Goal: Information Seeking & Learning: Learn about a topic

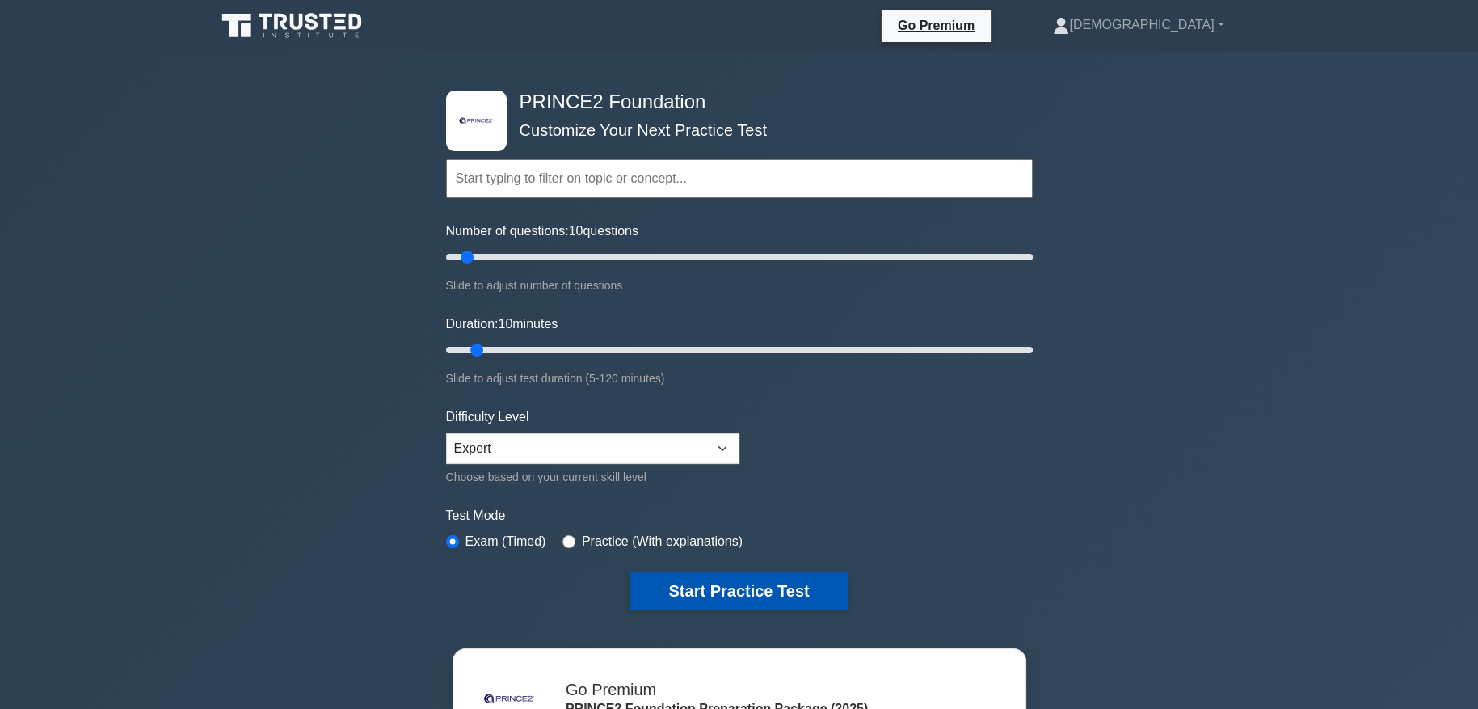
click at [756, 591] on button "Start Practice Test" at bounding box center [738, 590] width 218 height 37
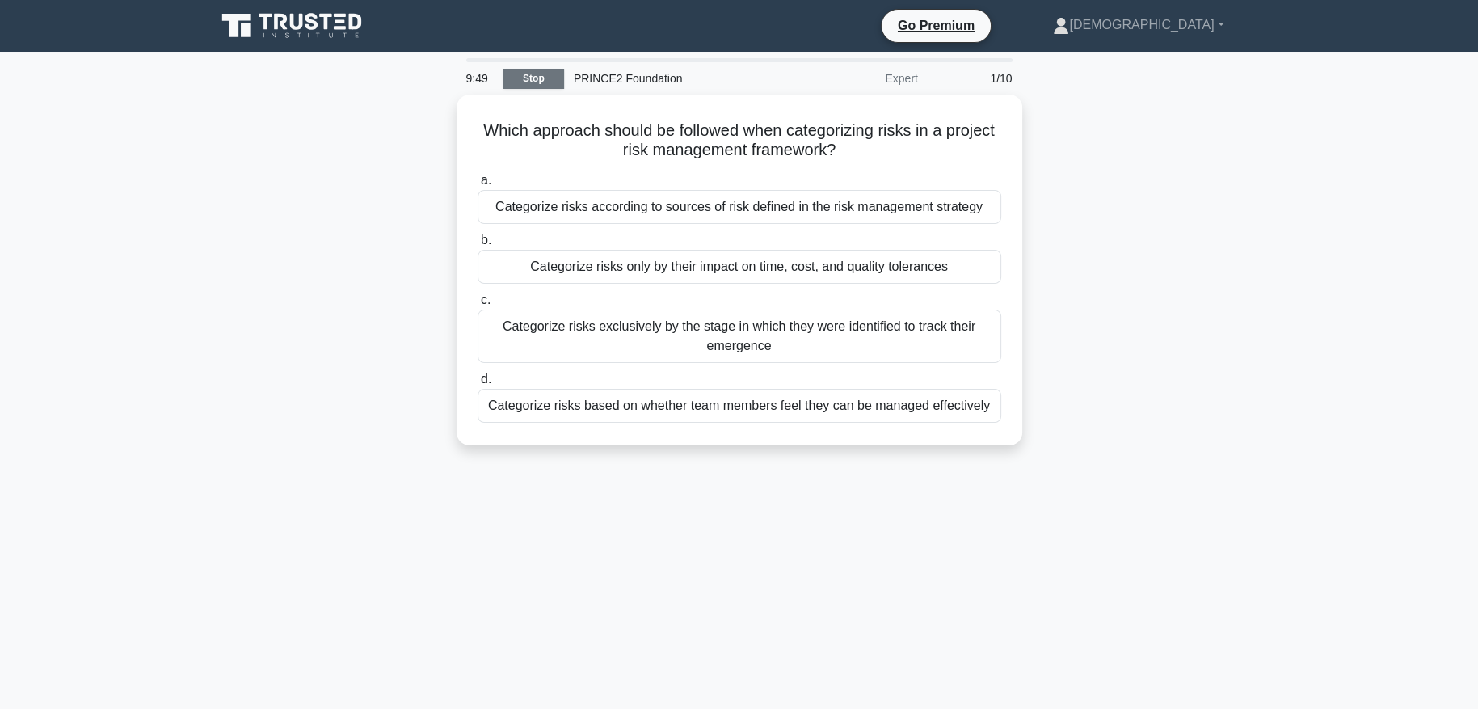
click at [520, 72] on link "Stop" at bounding box center [533, 79] width 61 height 20
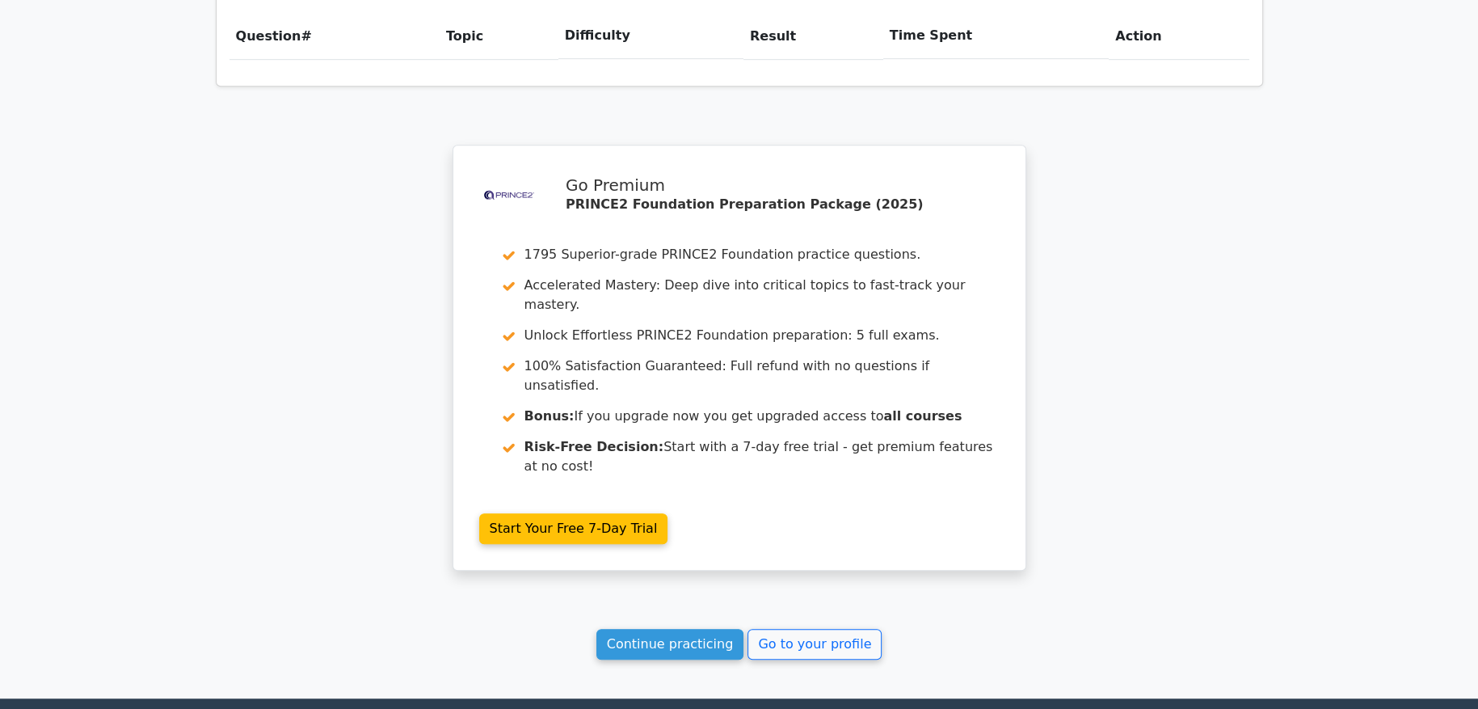
scroll to position [1279, 0]
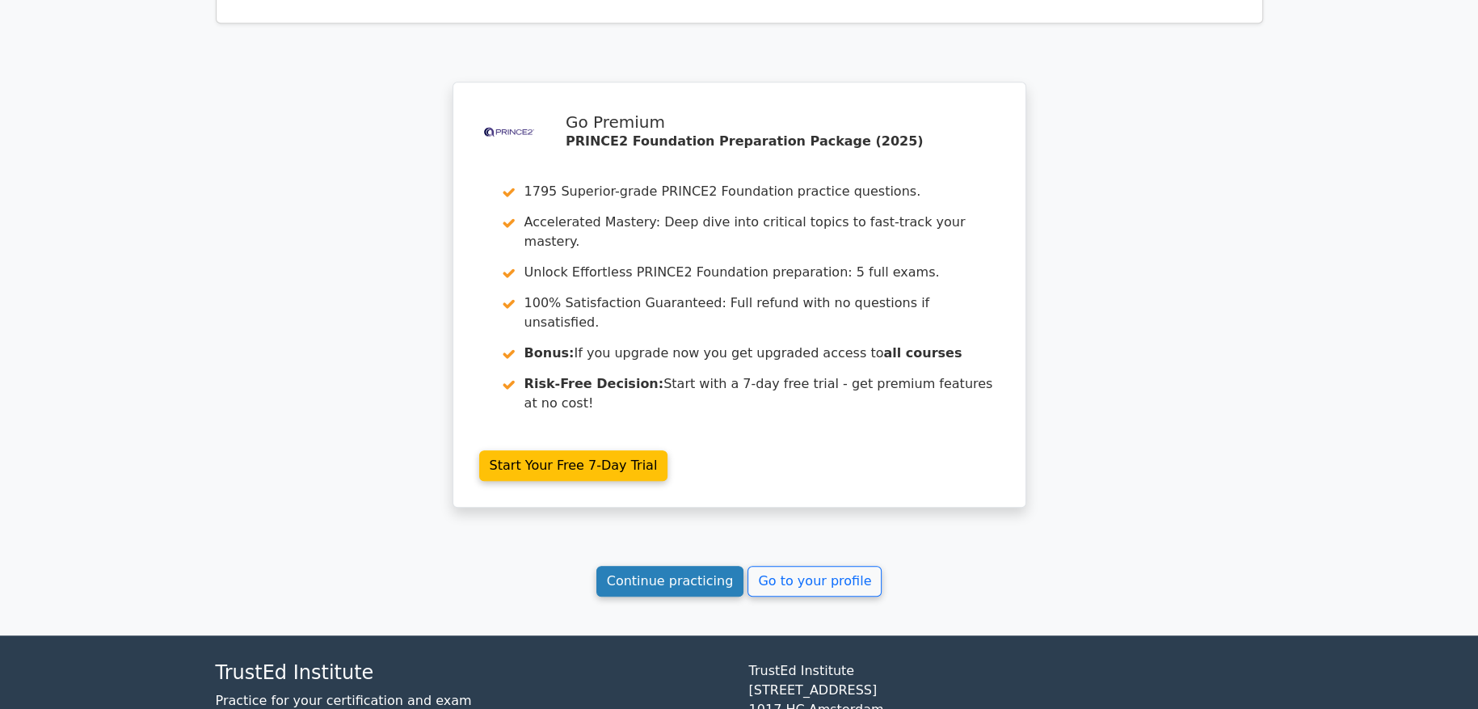
click at [665, 566] on link "Continue practicing" at bounding box center [670, 581] width 148 height 31
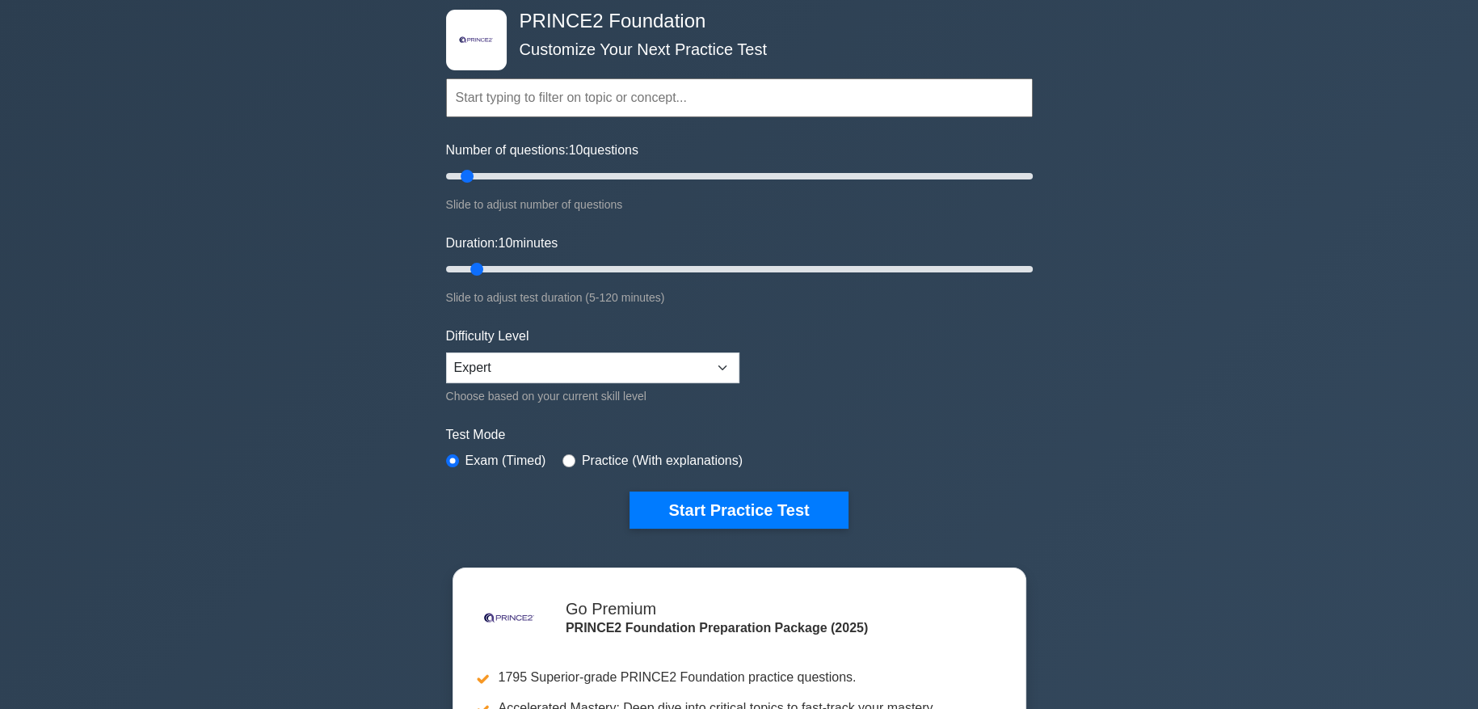
scroll to position [80, 0]
click at [797, 495] on button "Start Practice Test" at bounding box center [738, 510] width 218 height 37
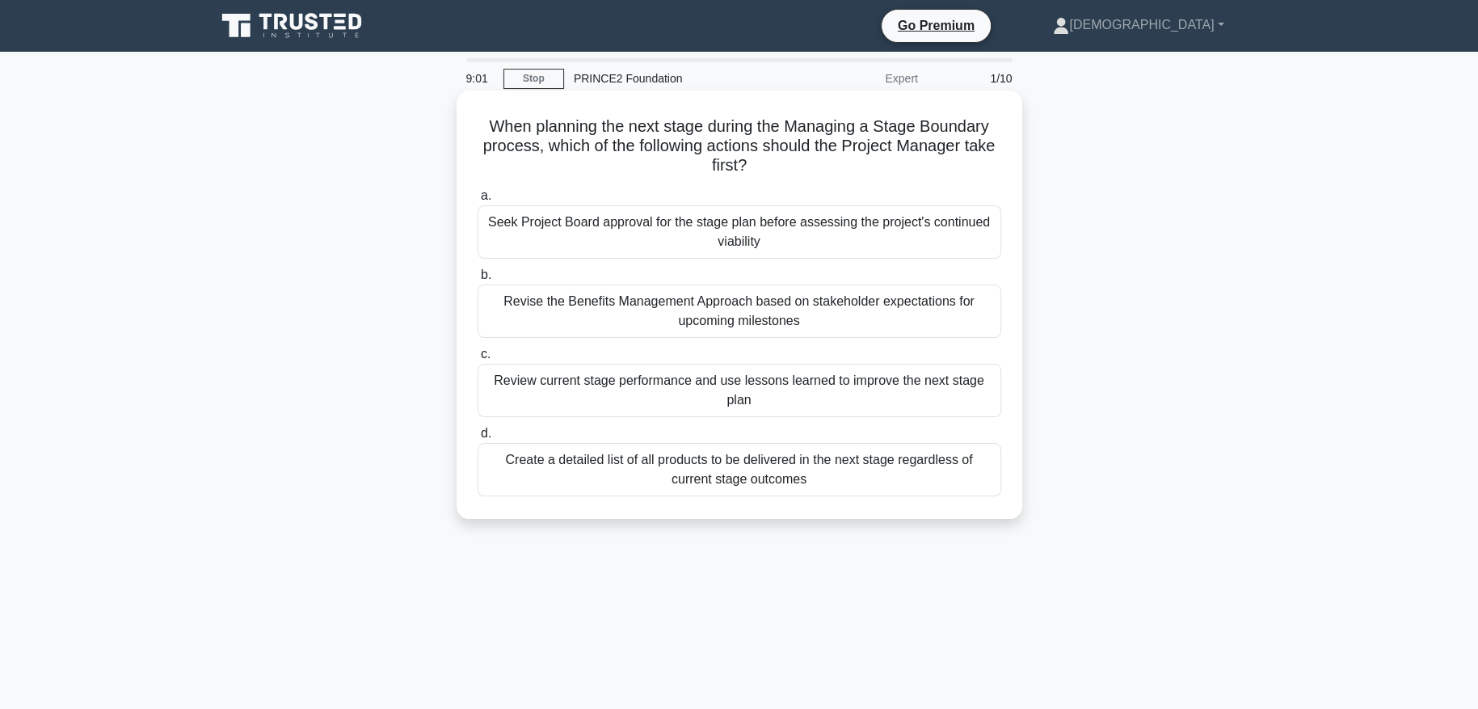
click at [808, 315] on div "Revise the Benefits Management Approach based on stakeholder expectations for u…" at bounding box center [740, 310] width 524 height 53
click at [478, 280] on input "b. Revise the Benefits Management Approach based on stakeholder expectations fo…" at bounding box center [478, 275] width 0 height 11
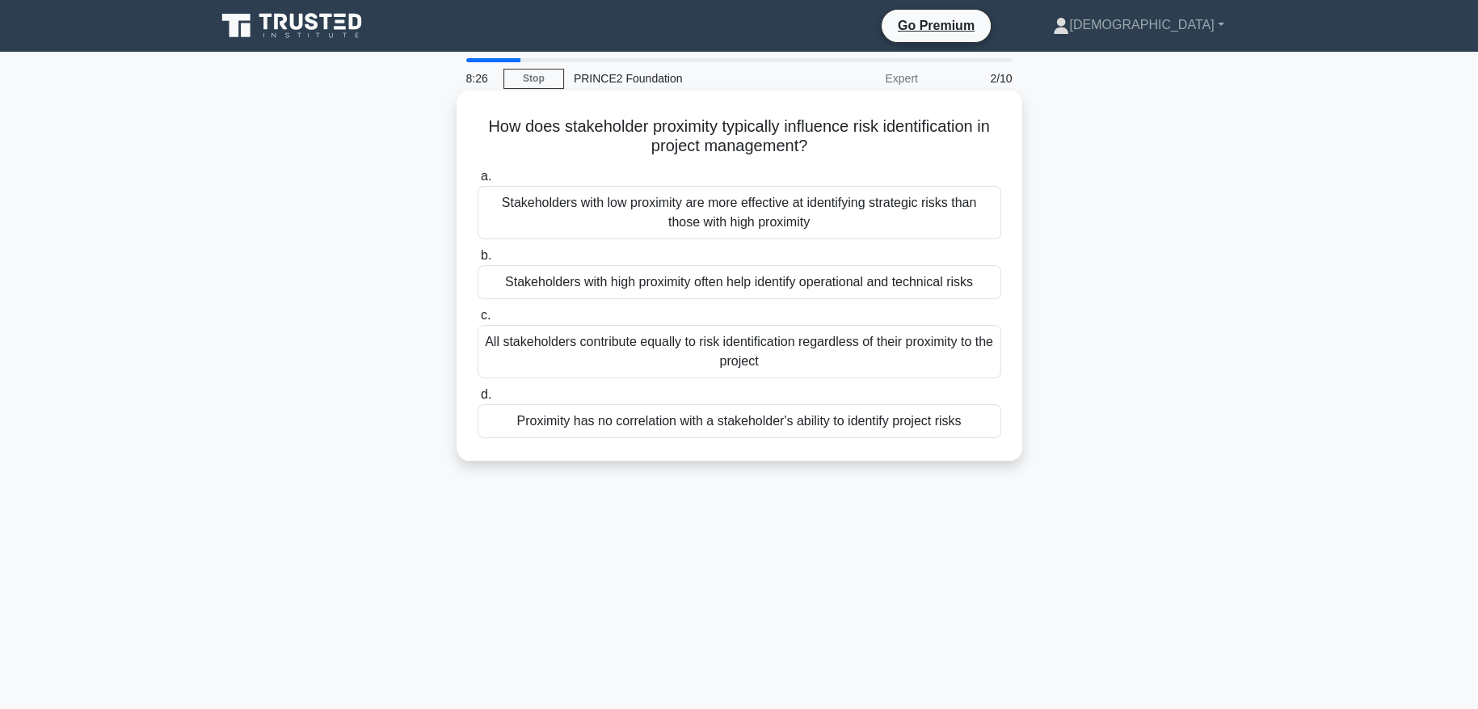
click at [919, 352] on div "All stakeholders contribute equally to risk identification regardless of their …" at bounding box center [740, 351] width 524 height 53
click at [478, 321] on input "c. All stakeholders contribute equally to risk identification regardless of the…" at bounding box center [478, 315] width 0 height 11
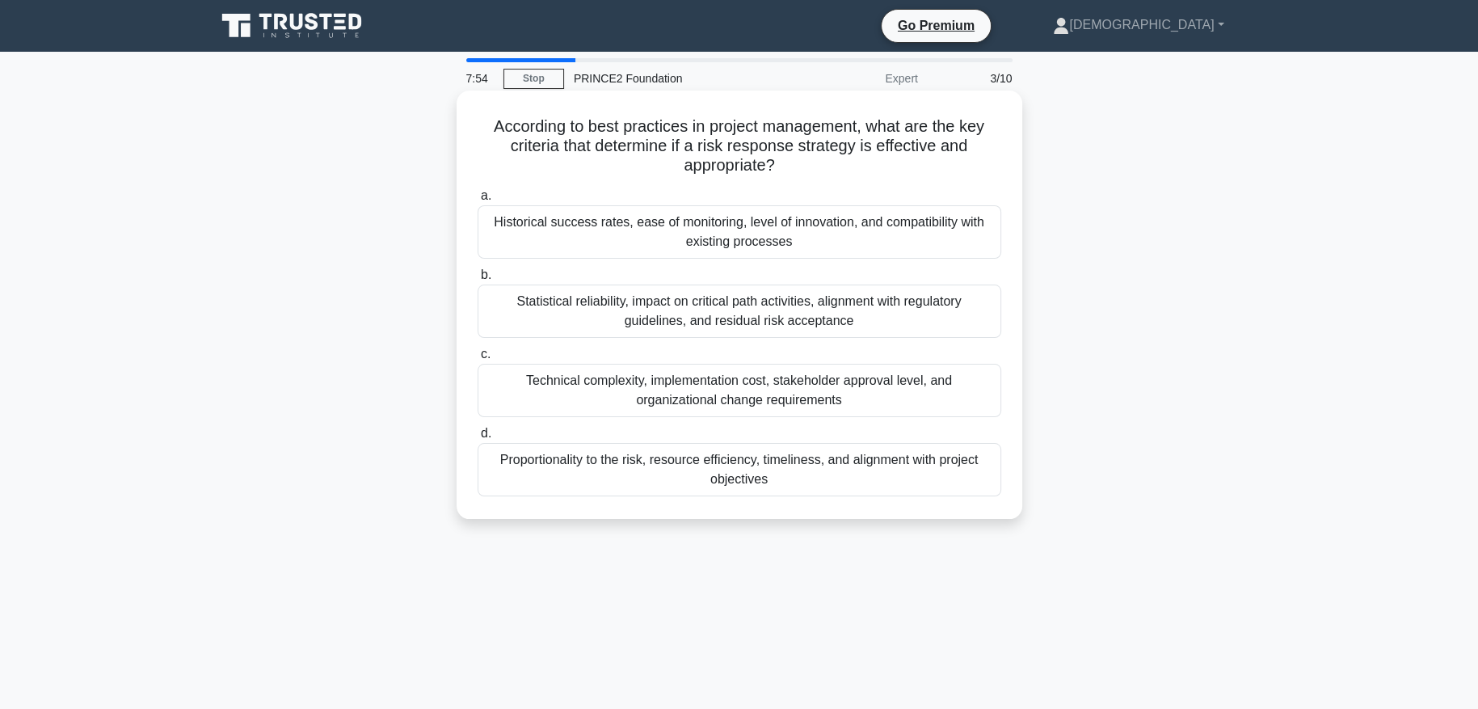
click at [886, 393] on div "Technical complexity, implementation cost, stakeholder approval level, and orga…" at bounding box center [740, 390] width 524 height 53
click at [478, 360] on input "c. Technical complexity, implementation cost, stakeholder approval level, and o…" at bounding box center [478, 354] width 0 height 11
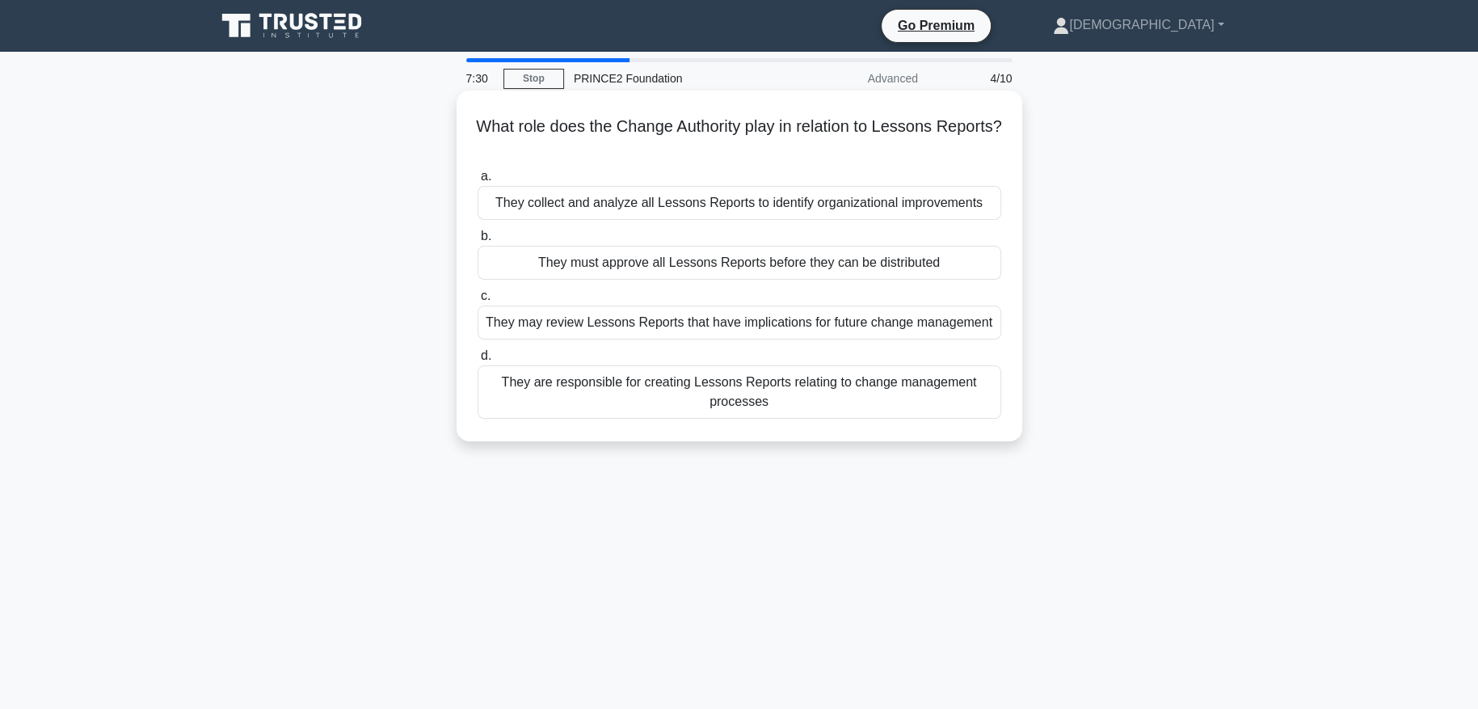
click at [782, 200] on div "They collect and analyze all Lessons Reports to identify organizational improve…" at bounding box center [740, 203] width 524 height 34
click at [478, 182] on input "a. They collect and analyze all Lessons Reports to identify organizational impr…" at bounding box center [478, 176] width 0 height 11
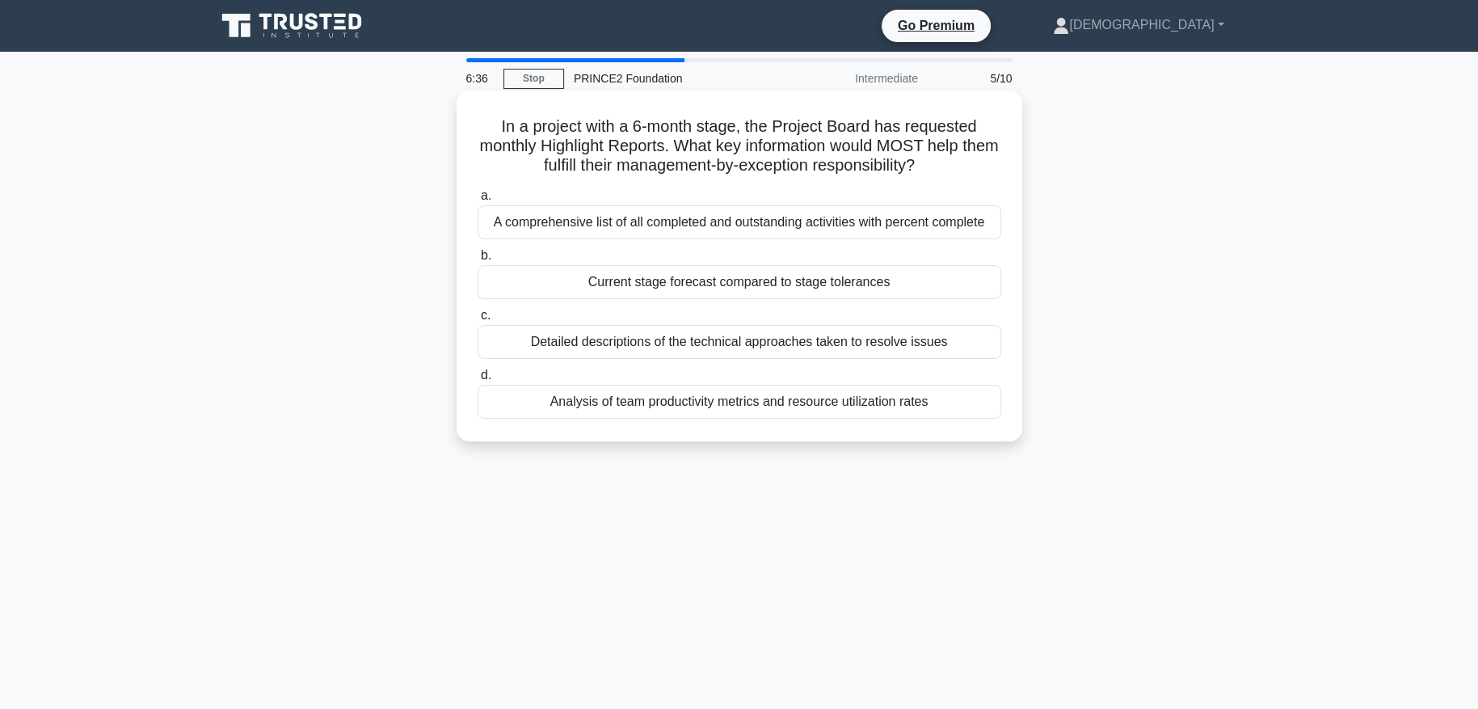
click at [925, 278] on div "Current stage forecast compared to stage tolerances" at bounding box center [740, 282] width 524 height 34
click at [478, 261] on input "b. Current stage forecast compared to stage tolerances" at bounding box center [478, 256] width 0 height 11
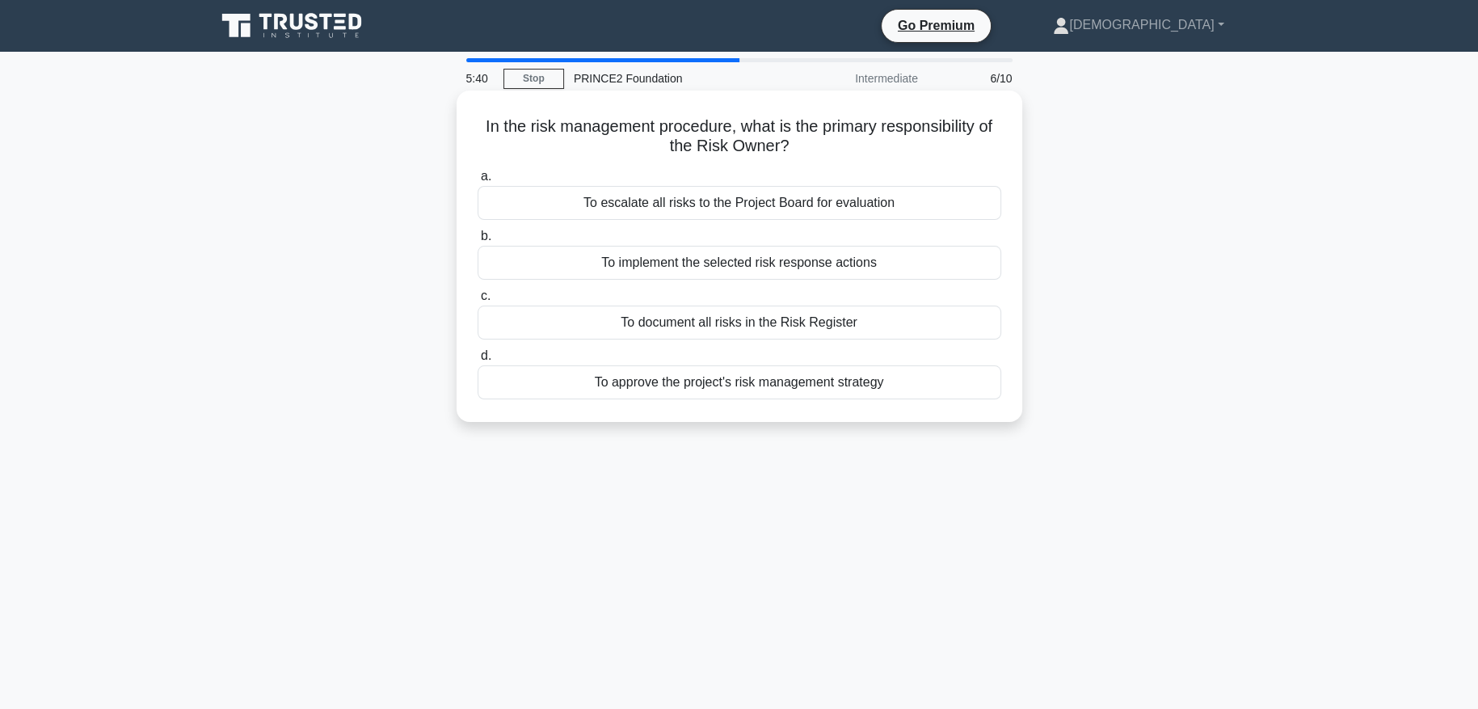
click at [820, 389] on div "To approve the project's risk management strategy" at bounding box center [740, 382] width 524 height 34
click at [478, 361] on input "d. To approve the project's risk management strategy" at bounding box center [478, 356] width 0 height 11
click at [817, 208] on div "Increased market share by 5% over 12 months" at bounding box center [740, 203] width 524 height 34
click at [478, 182] on input "a. Increased market share by 5% over 12 months" at bounding box center [478, 176] width 0 height 11
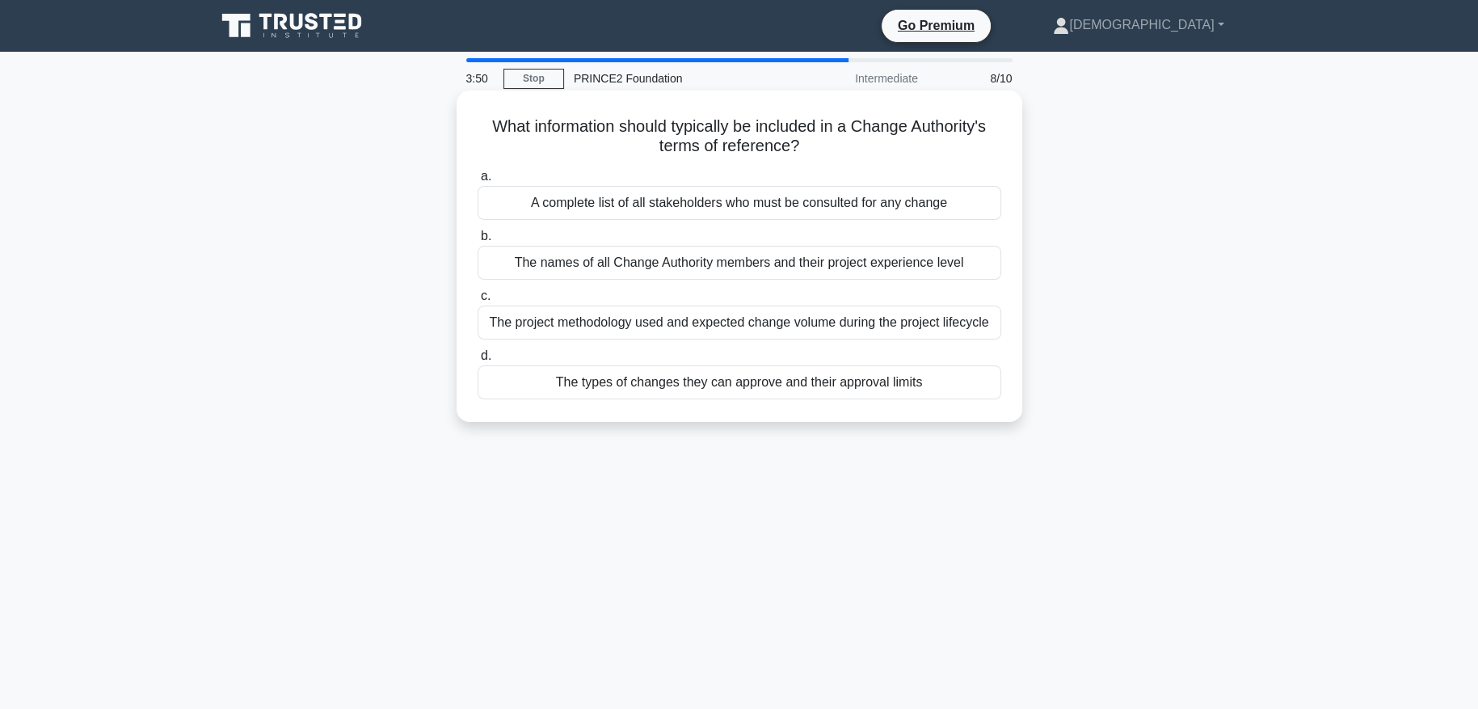
click at [915, 381] on div "The types of changes they can approve and their approval limits" at bounding box center [740, 382] width 524 height 34
click at [478, 361] on input "d. The types of changes they can approve and their approval limits" at bounding box center [478, 356] width 0 height 11
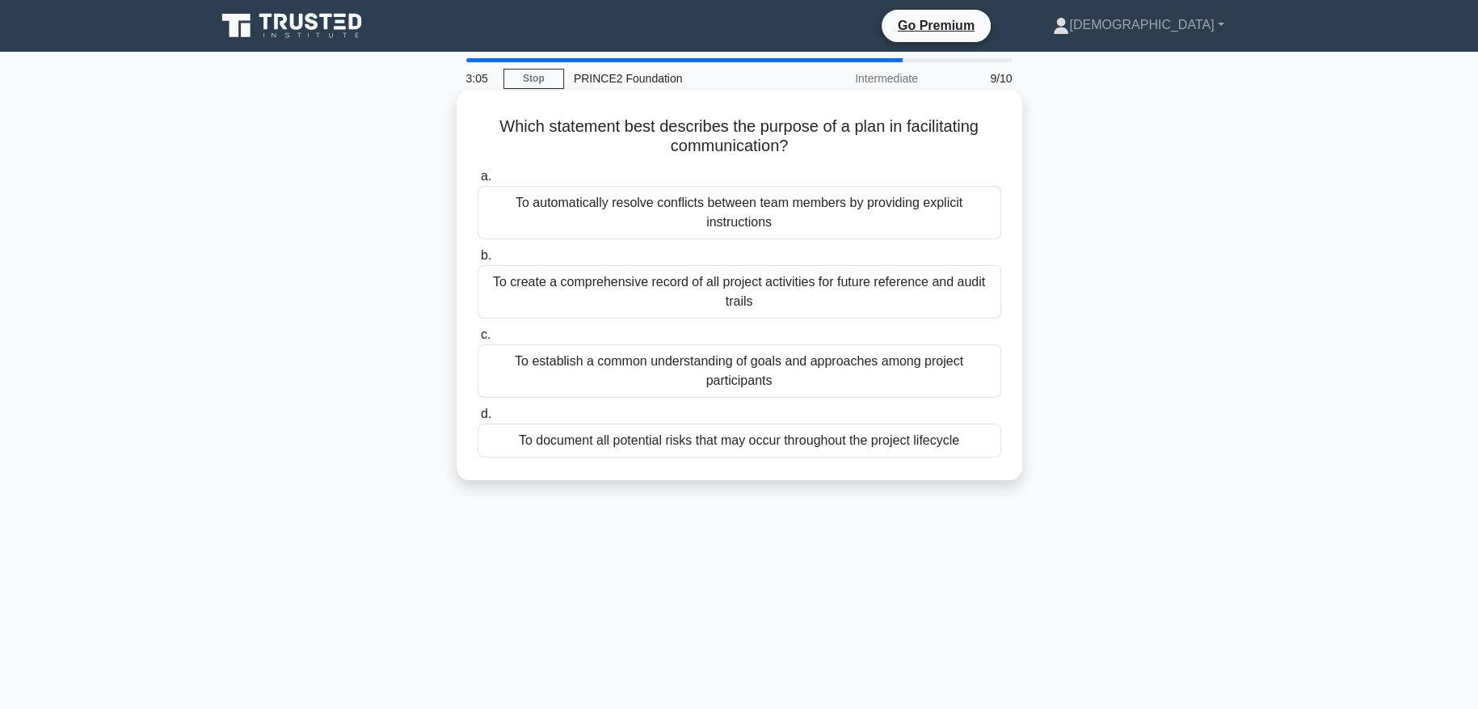
click at [795, 373] on div "To establish a common understanding of goals and approaches among project parti…" at bounding box center [740, 370] width 524 height 53
click at [478, 340] on input "c. To establish a common understanding of goals and approaches among project pa…" at bounding box center [478, 335] width 0 height 11
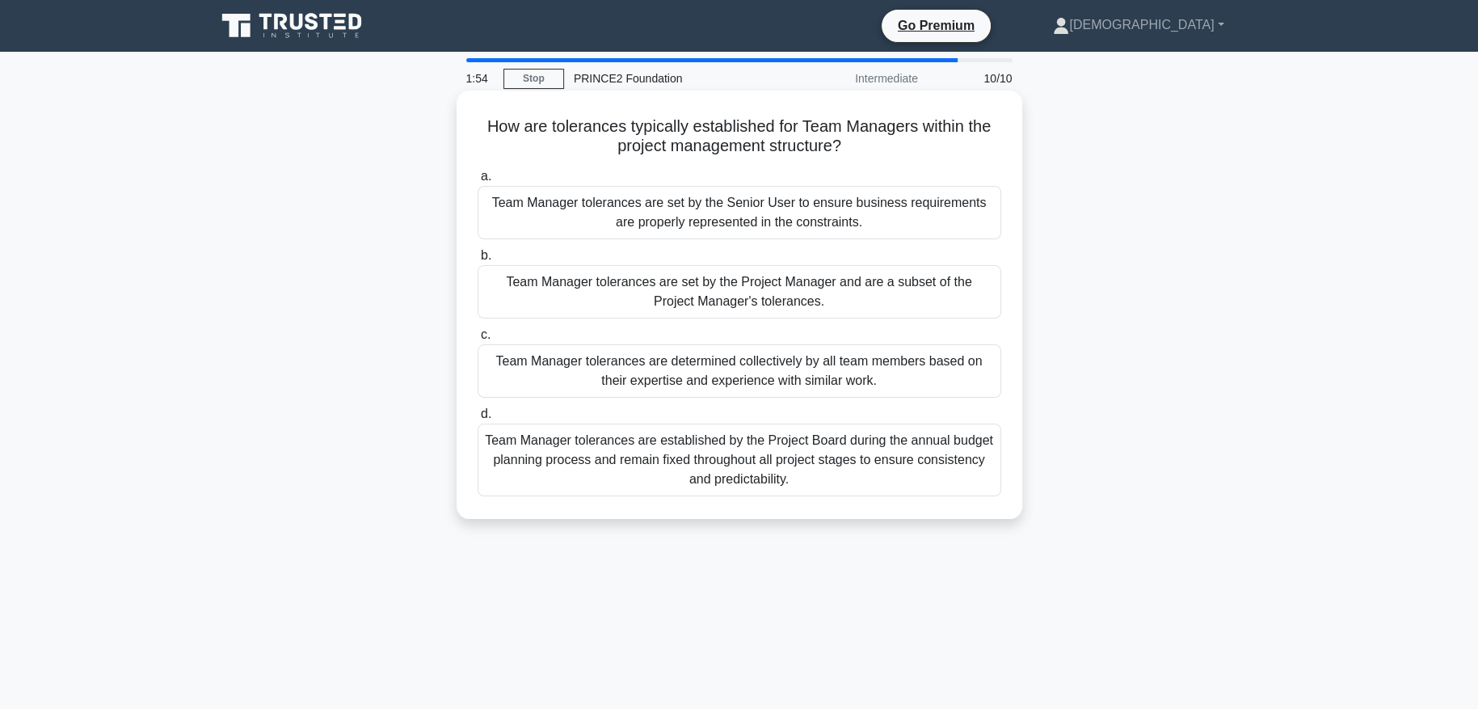
click at [869, 478] on div "Team Manager tolerances are established by the Project Board during the annual …" at bounding box center [740, 459] width 524 height 73
click at [478, 419] on input "d. Team Manager tolerances are established by the Project Board during the annu…" at bounding box center [478, 414] width 0 height 11
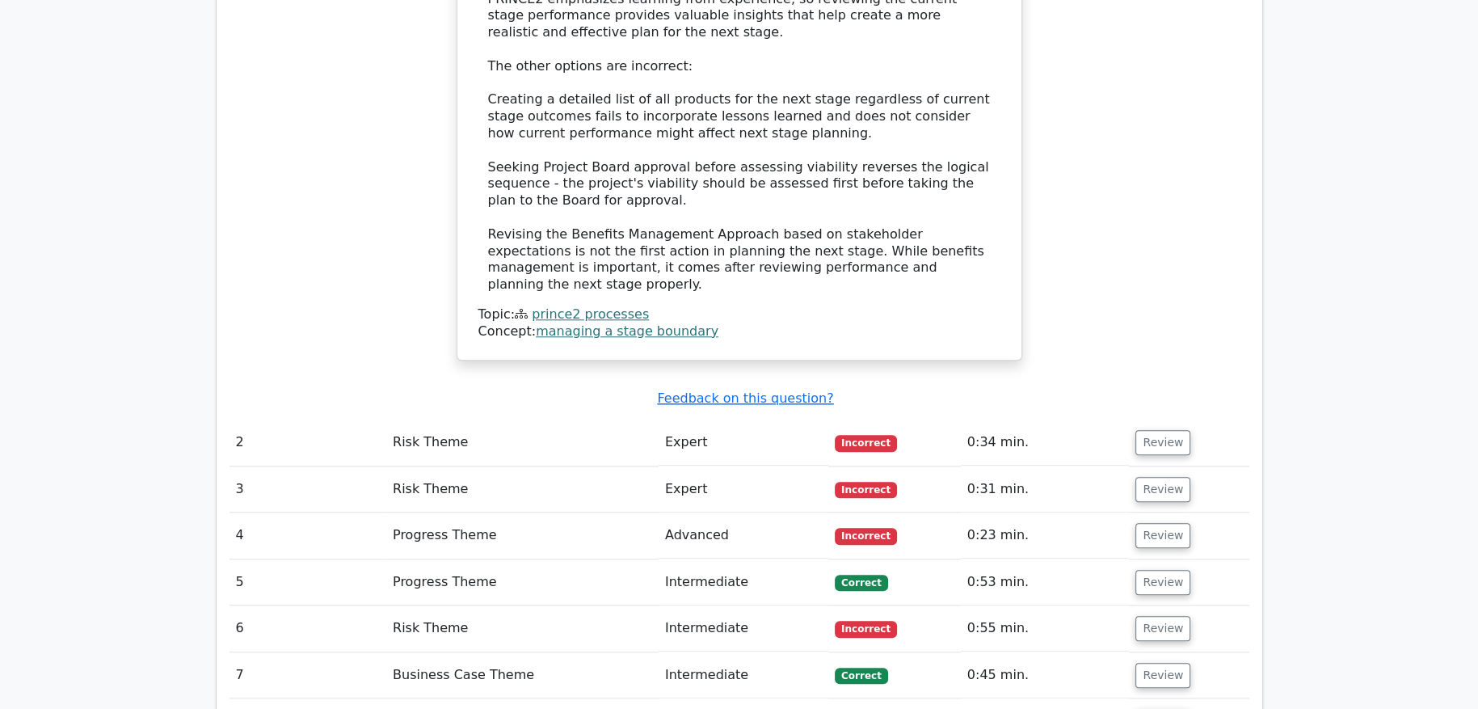
scroll to position [2100, 0]
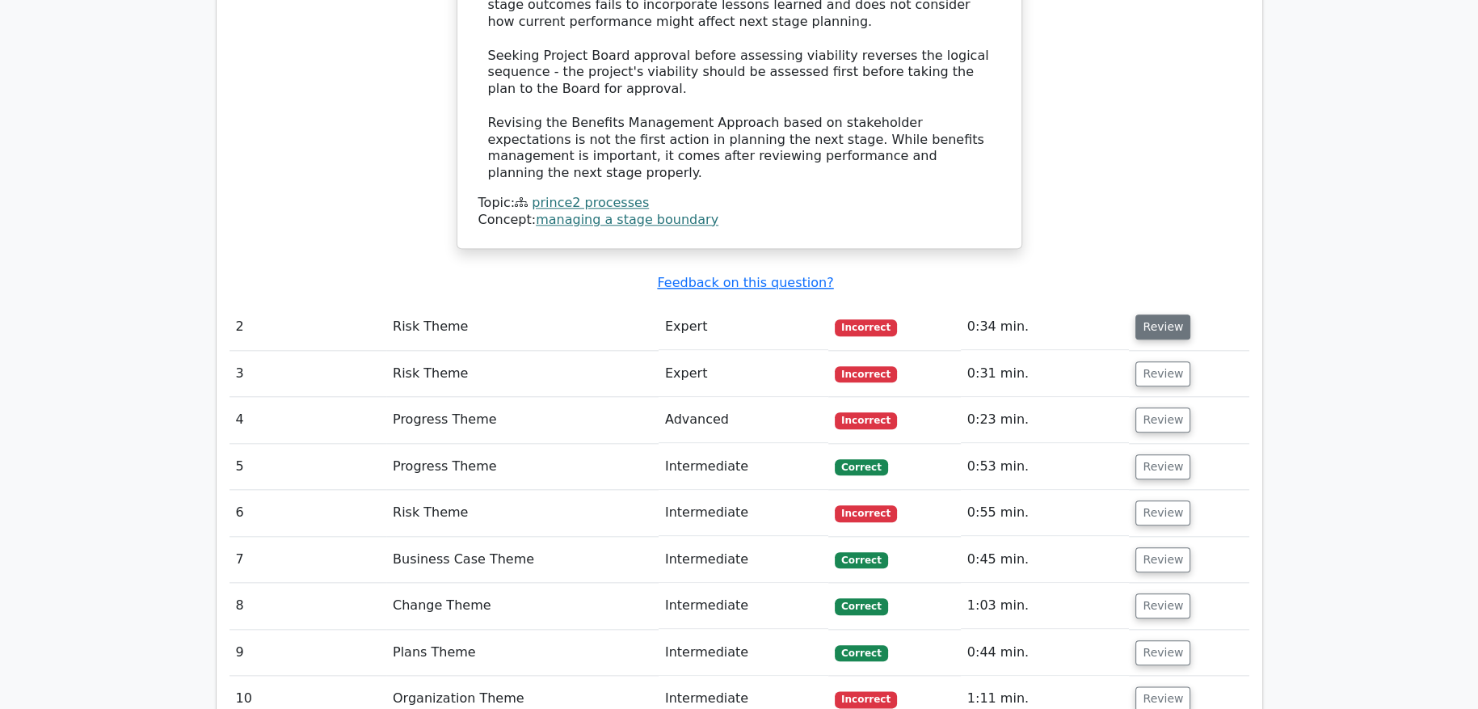
click at [1164, 314] on button "Review" at bounding box center [1162, 326] width 55 height 25
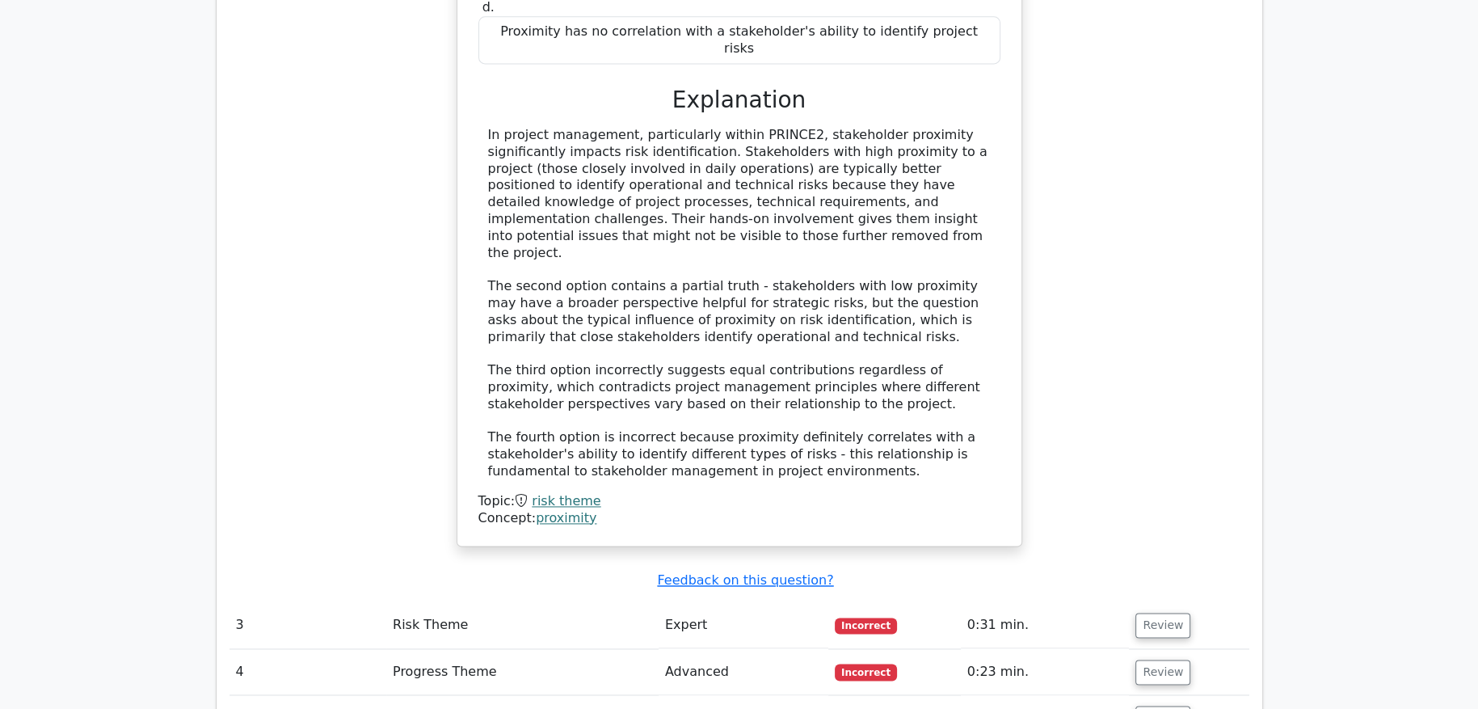
scroll to position [2909, 0]
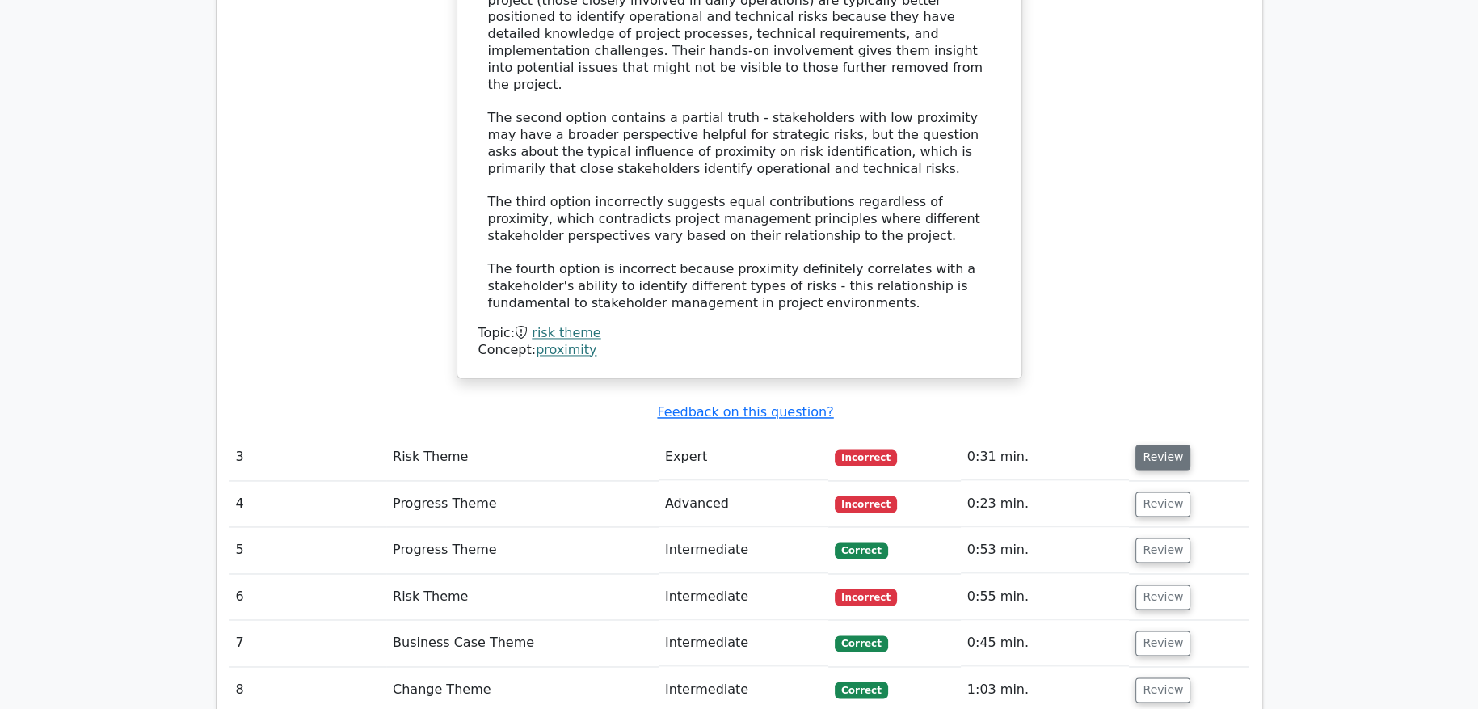
click at [1155, 444] on button "Review" at bounding box center [1162, 456] width 55 height 25
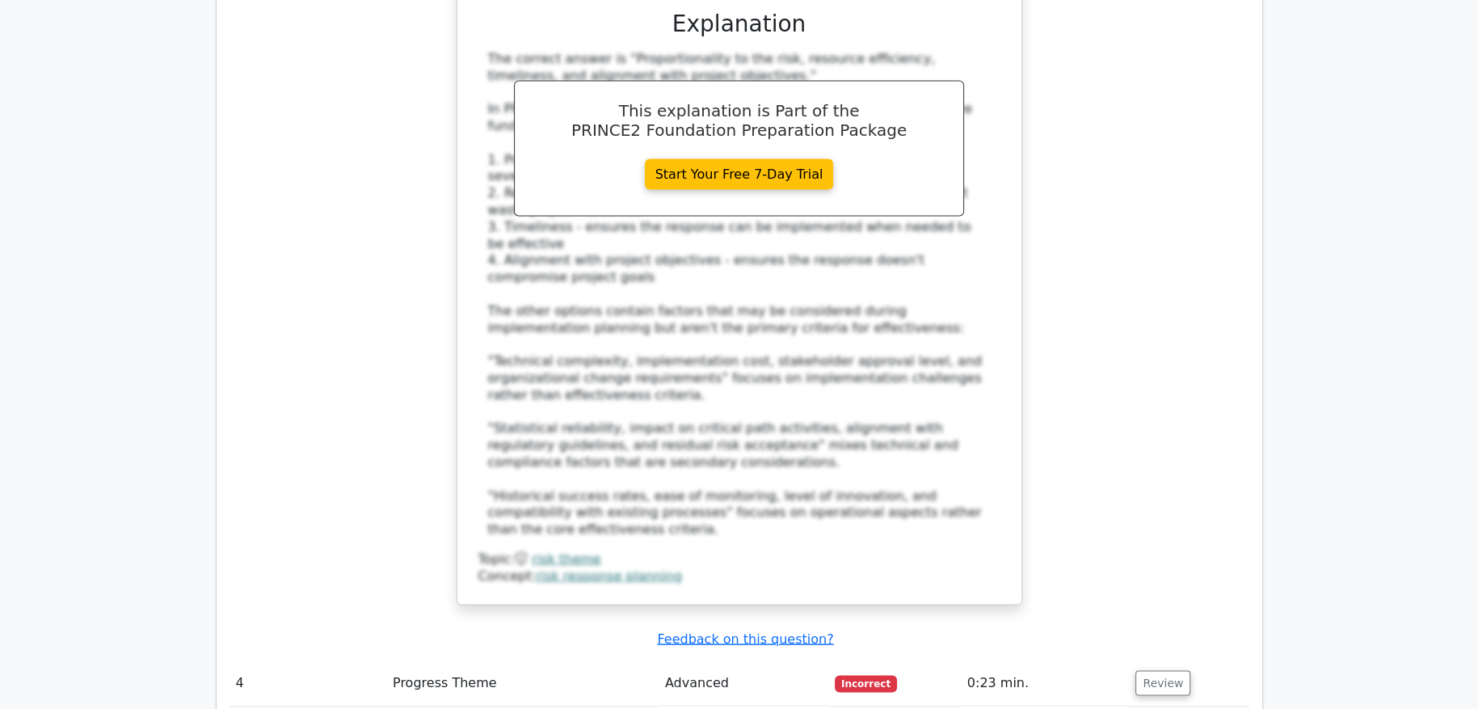
scroll to position [3959, 0]
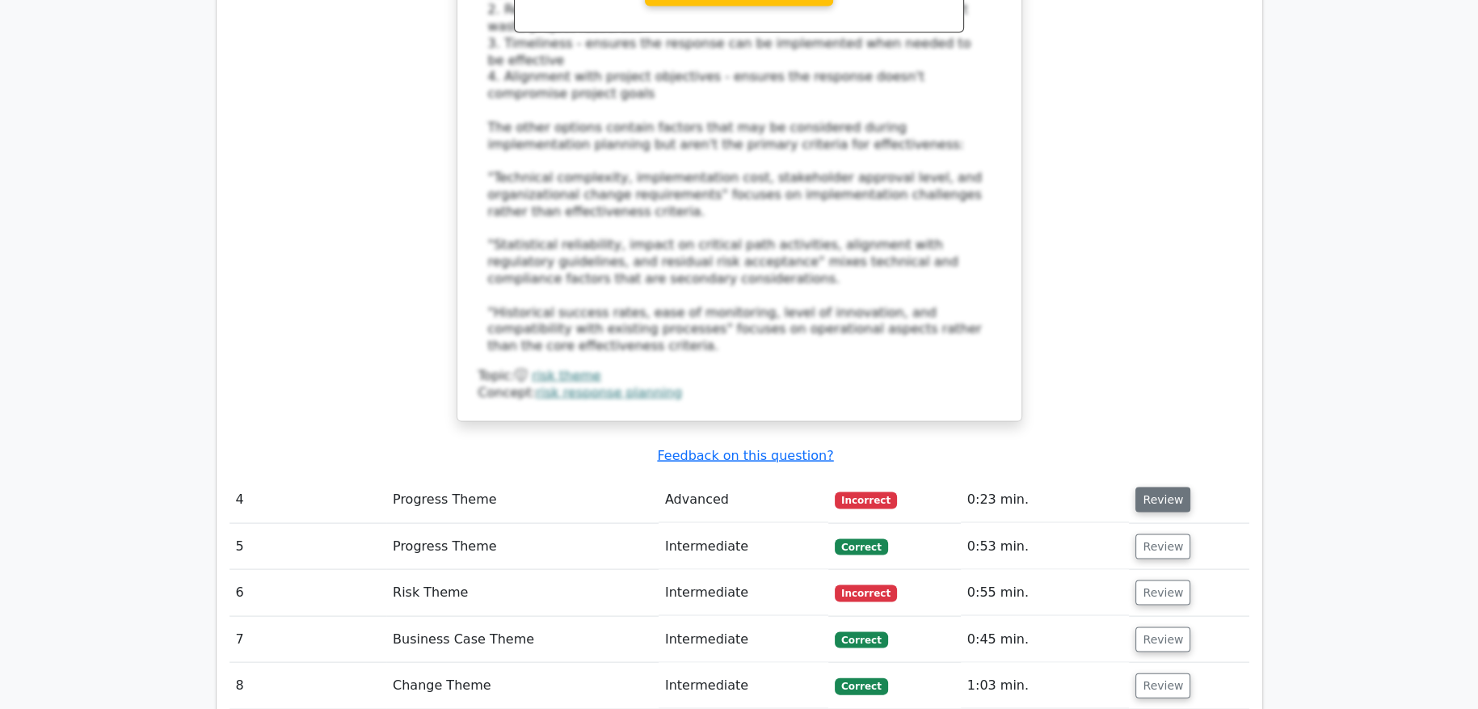
click at [1158, 487] on button "Review" at bounding box center [1162, 499] width 55 height 25
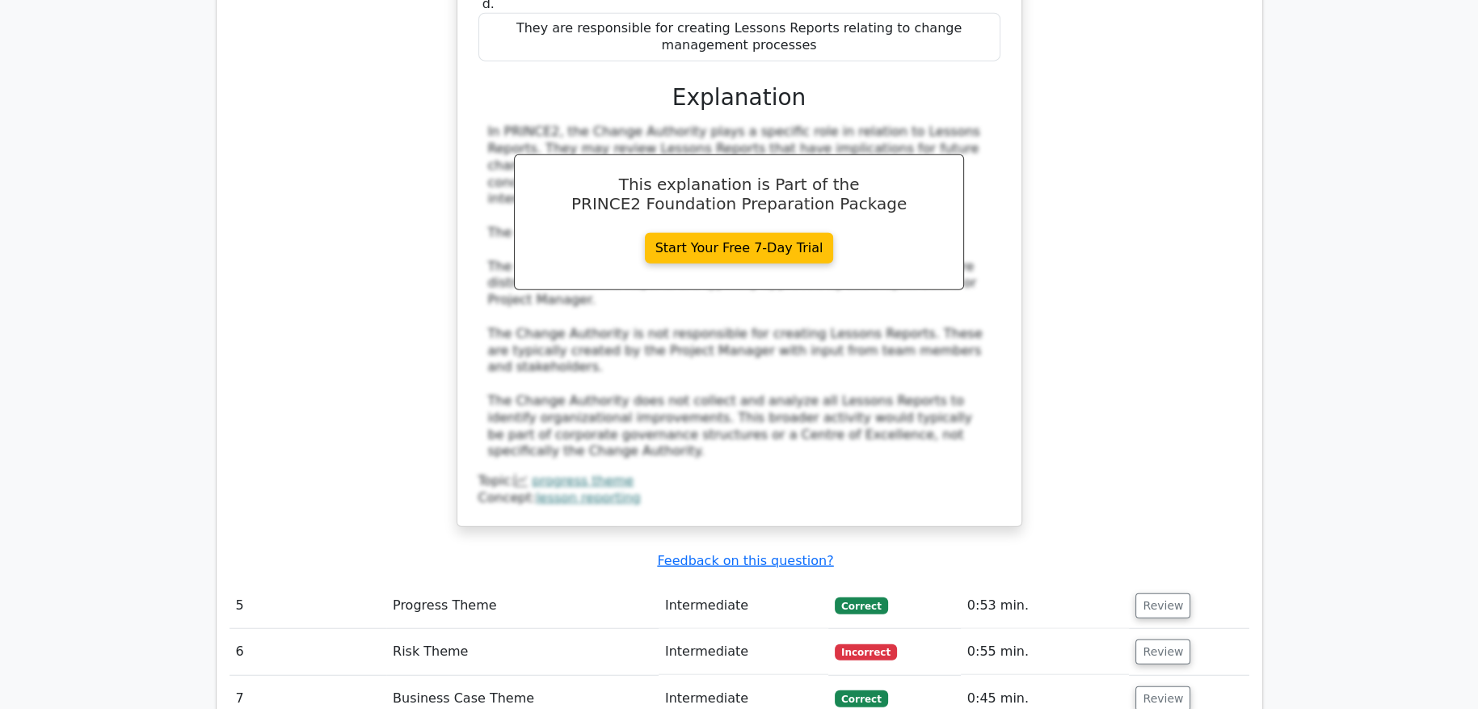
scroll to position [4929, 0]
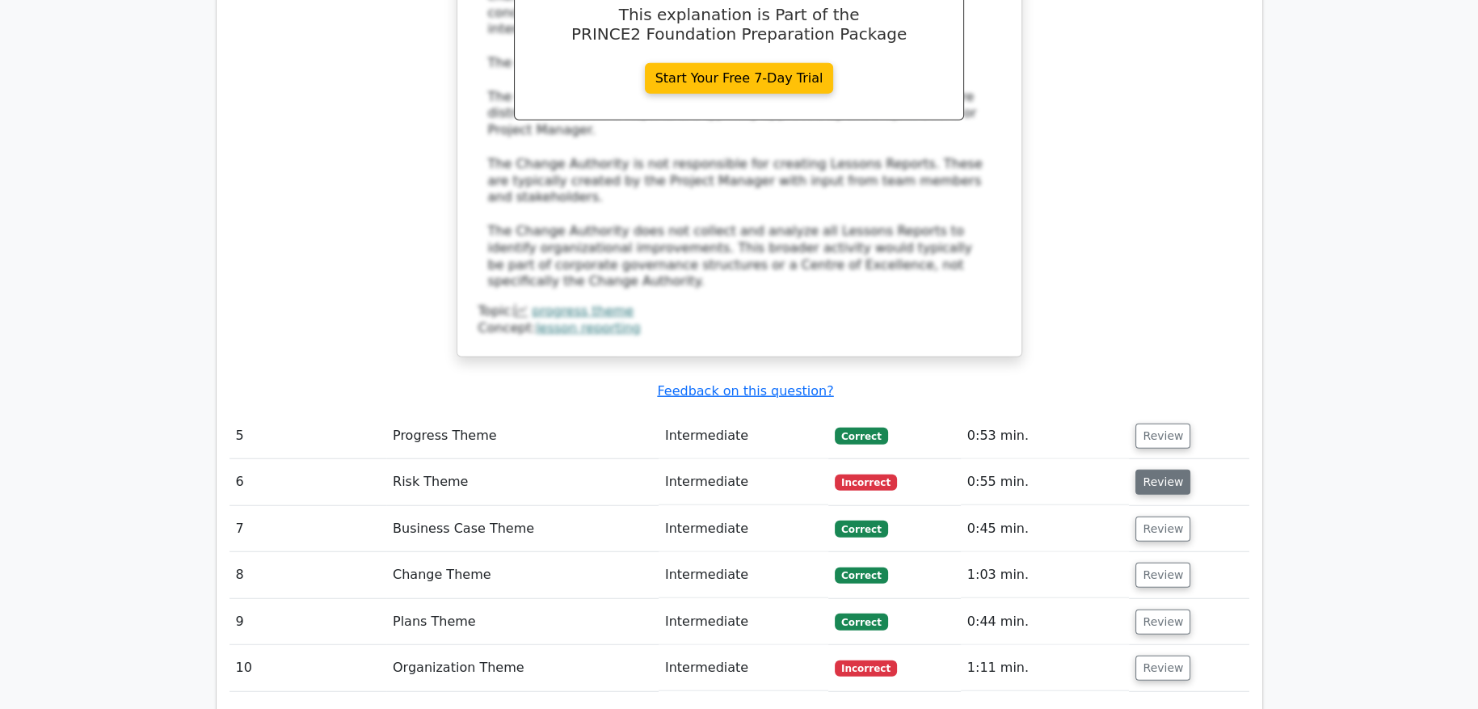
click at [1175, 469] on button "Review" at bounding box center [1162, 481] width 55 height 25
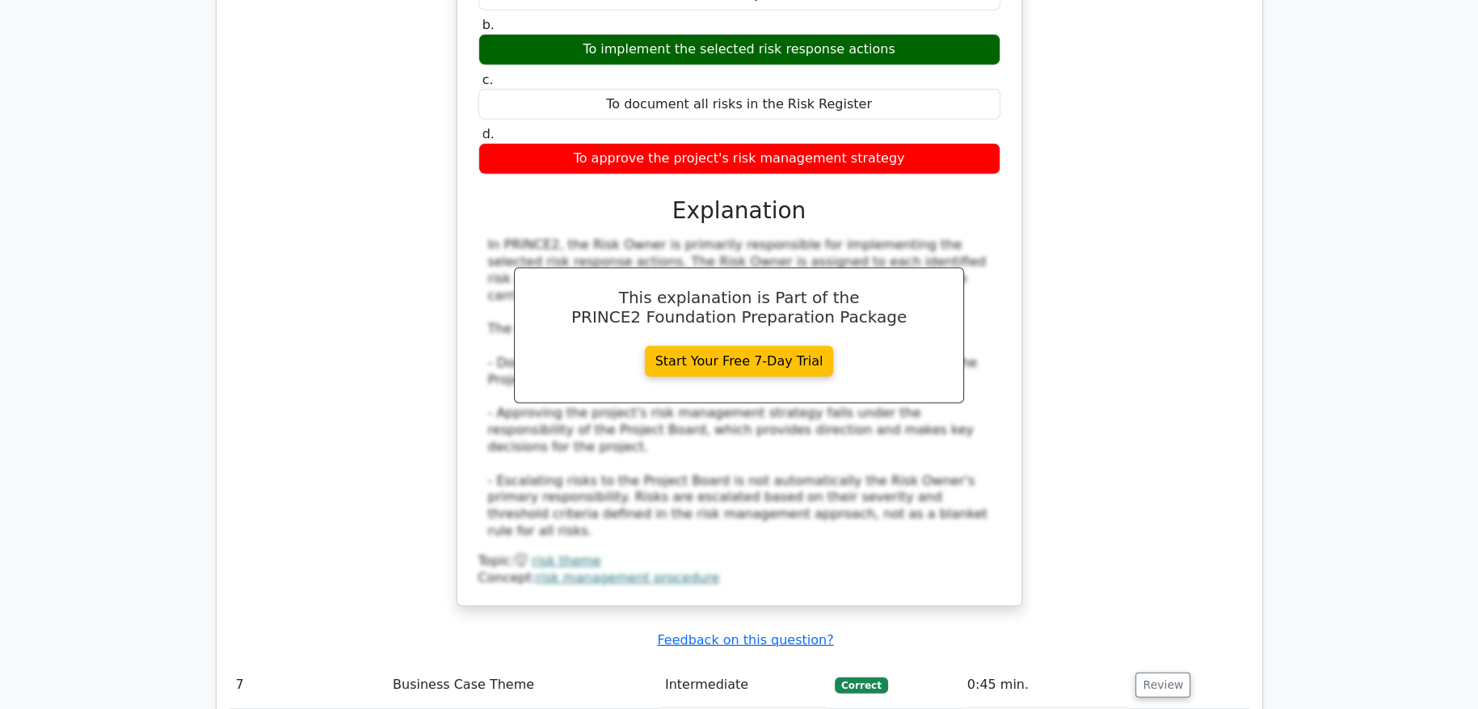
scroll to position [5575, 0]
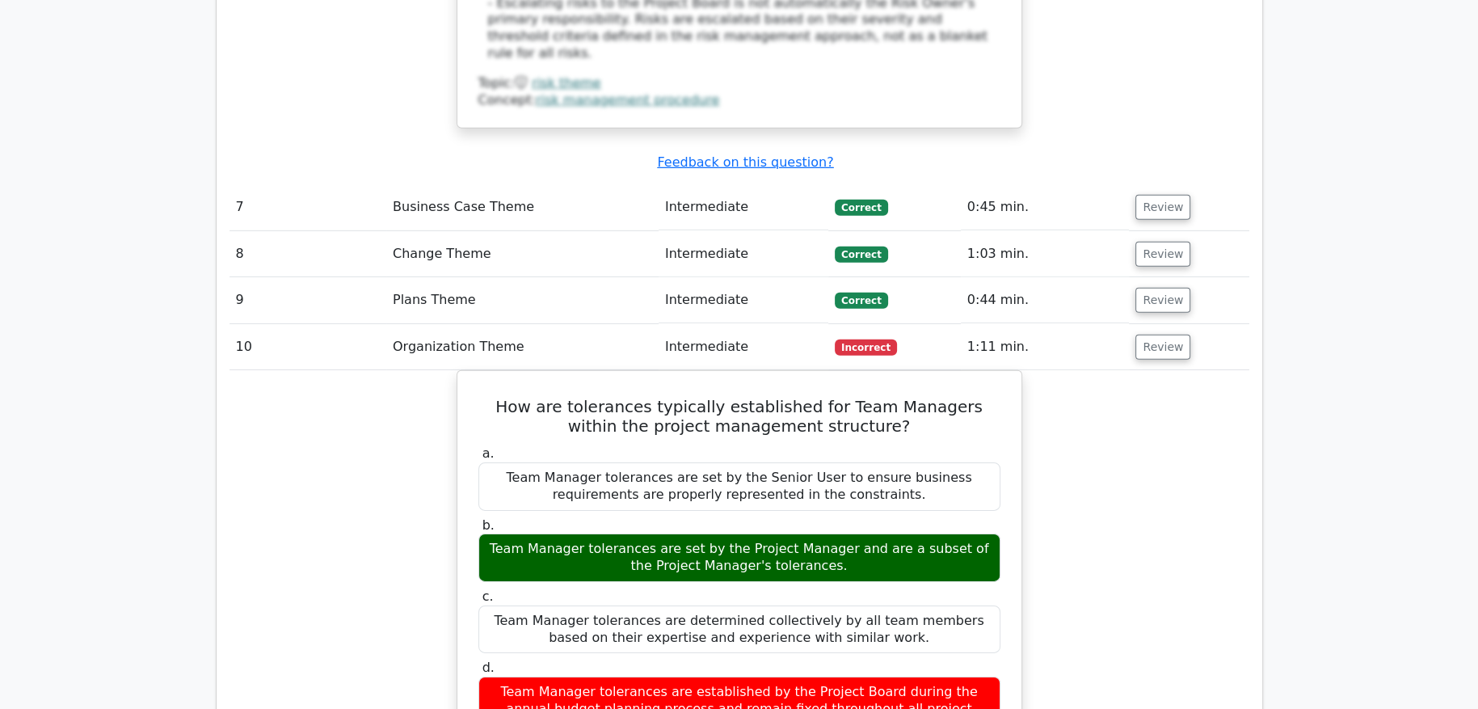
scroll to position [7001, 0]
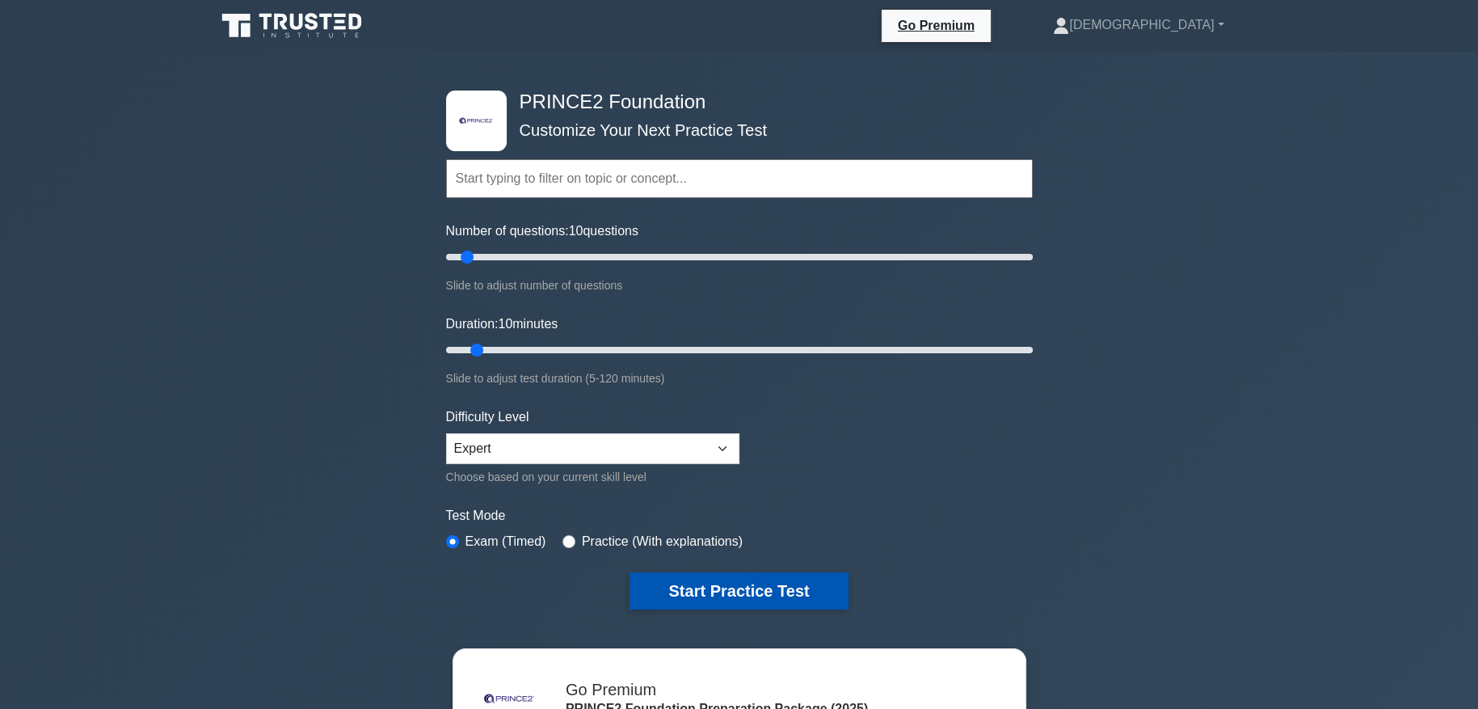
click at [750, 596] on button "Start Practice Test" at bounding box center [738, 590] width 218 height 37
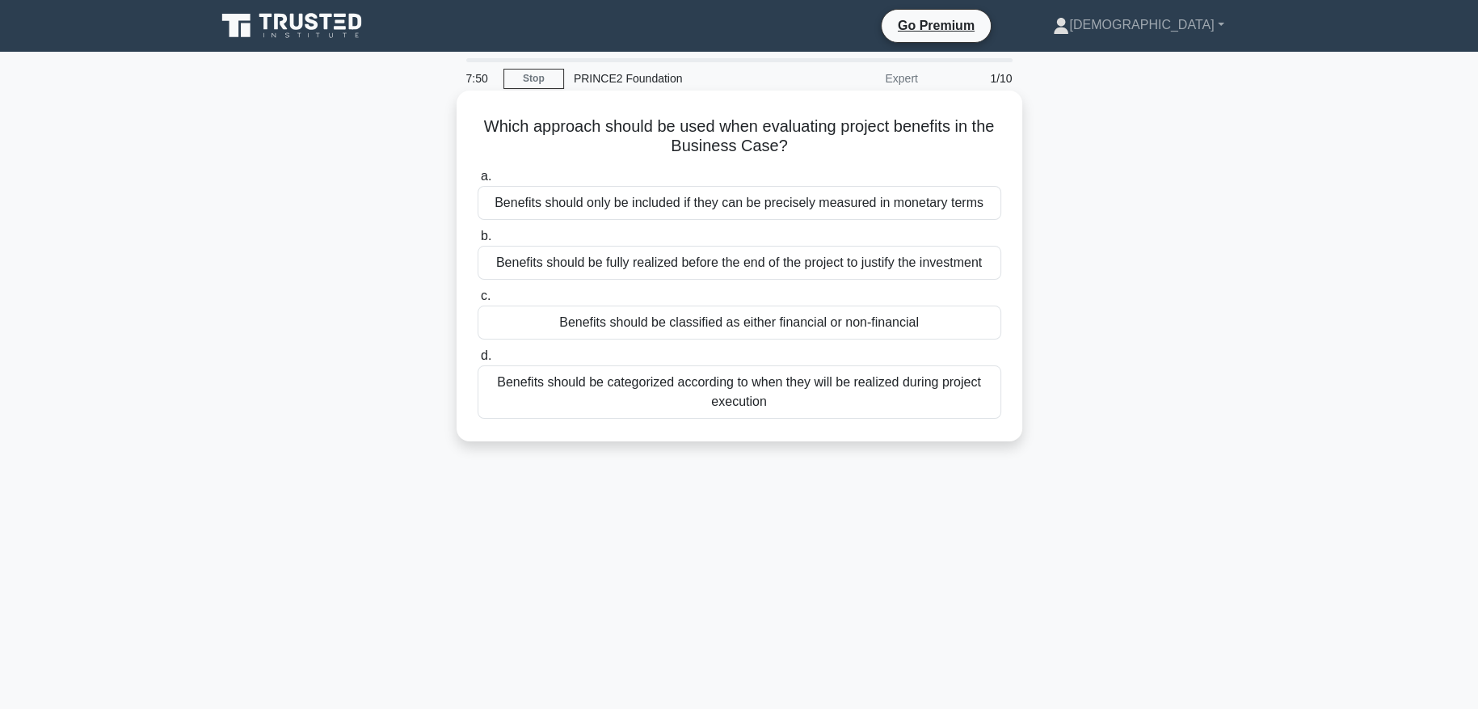
click at [715, 251] on div "Benefits should be fully realized before the end of the project to justify the …" at bounding box center [740, 263] width 524 height 34
click at [478, 242] on input "b. Benefits should be fully realized before the end of the project to justify t…" at bounding box center [478, 236] width 0 height 11
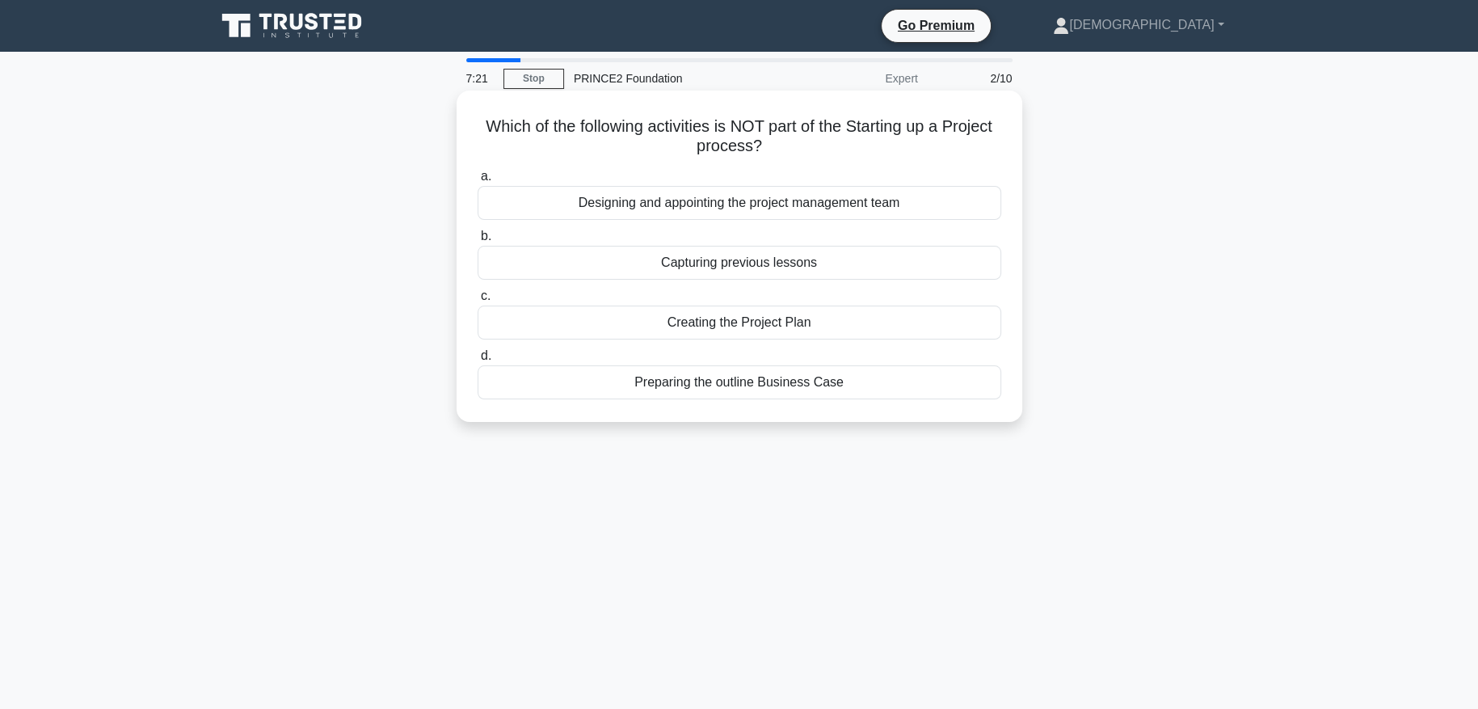
click at [812, 323] on div "Creating the Project Plan" at bounding box center [740, 322] width 524 height 34
click at [478, 301] on input "c. Creating the Project Plan" at bounding box center [478, 296] width 0 height 11
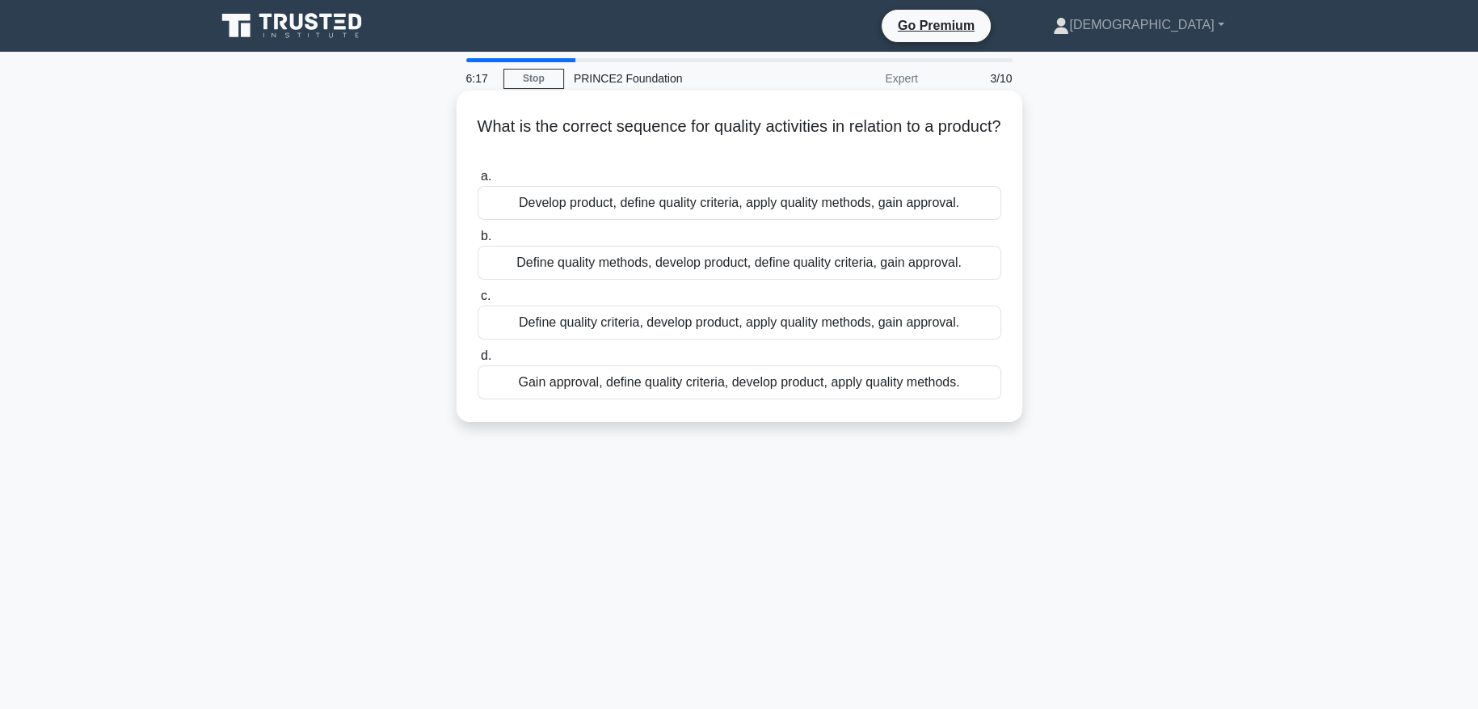
click at [574, 323] on div "Define quality criteria, develop product, apply quality methods, gain approval." at bounding box center [740, 322] width 524 height 34
click at [478, 301] on input "c. Define quality criteria, develop product, apply quality methods, gain approv…" at bounding box center [478, 296] width 0 height 11
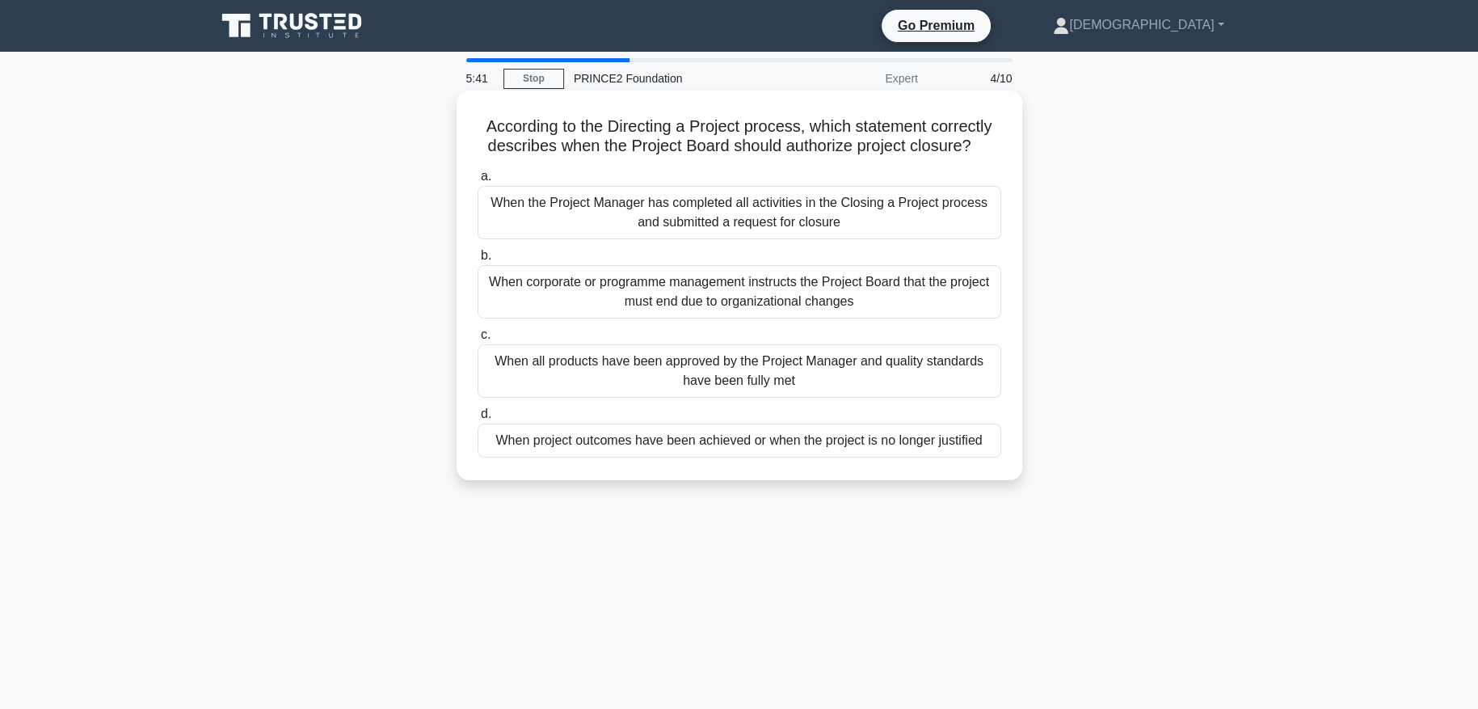
click at [905, 213] on div "When the Project Manager has completed all activities in the Closing a Project …" at bounding box center [740, 212] width 524 height 53
click at [478, 182] on input "a. When the Project Manager has completed all activities in the Closing a Proje…" at bounding box center [478, 176] width 0 height 11
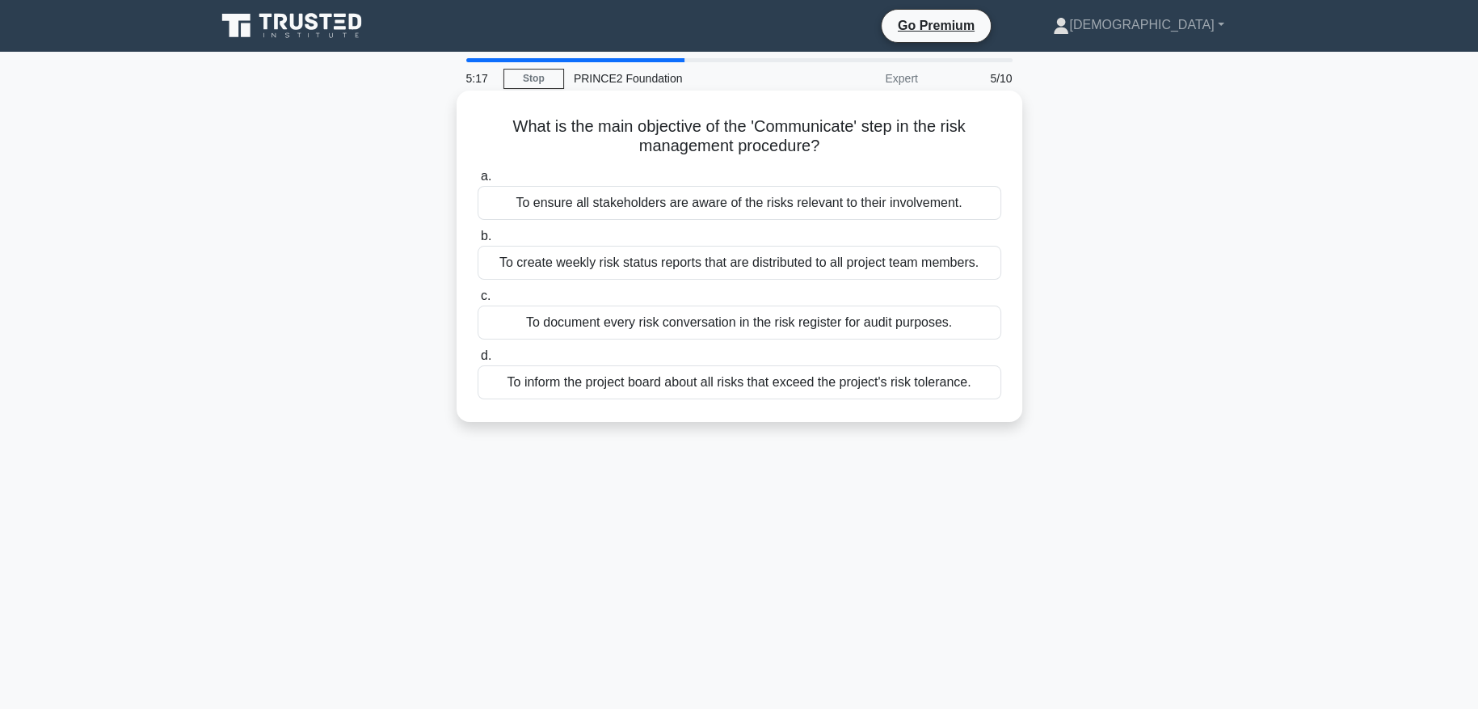
click at [971, 194] on div "To ensure all stakeholders are aware of the risks relevant to their involvement." at bounding box center [740, 203] width 524 height 34
click at [478, 182] on input "a. To ensure all stakeholders are aware of the risks relevant to their involvem…" at bounding box center [478, 176] width 0 height 11
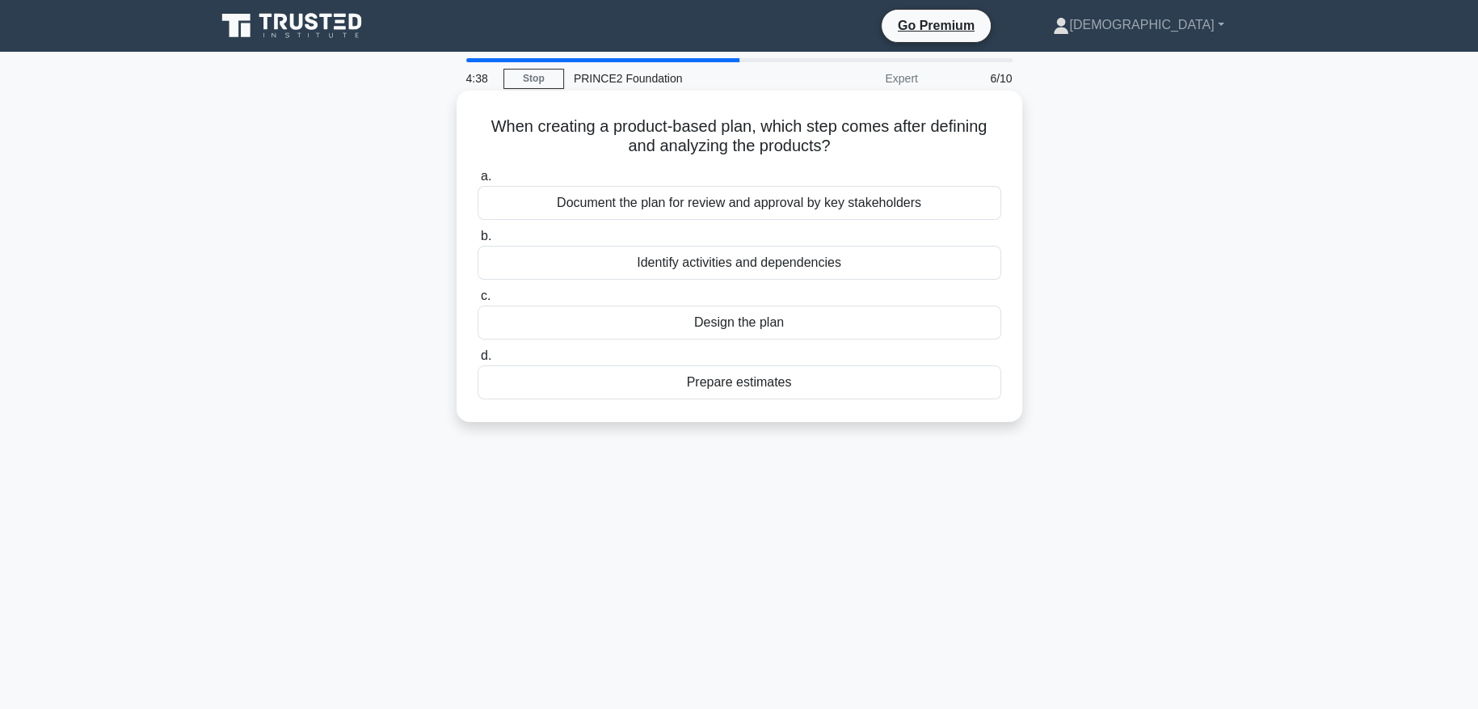
click at [878, 259] on div "Identify activities and dependencies" at bounding box center [740, 263] width 524 height 34
click at [478, 242] on input "b. Identify activities and dependencies" at bounding box center [478, 236] width 0 height 11
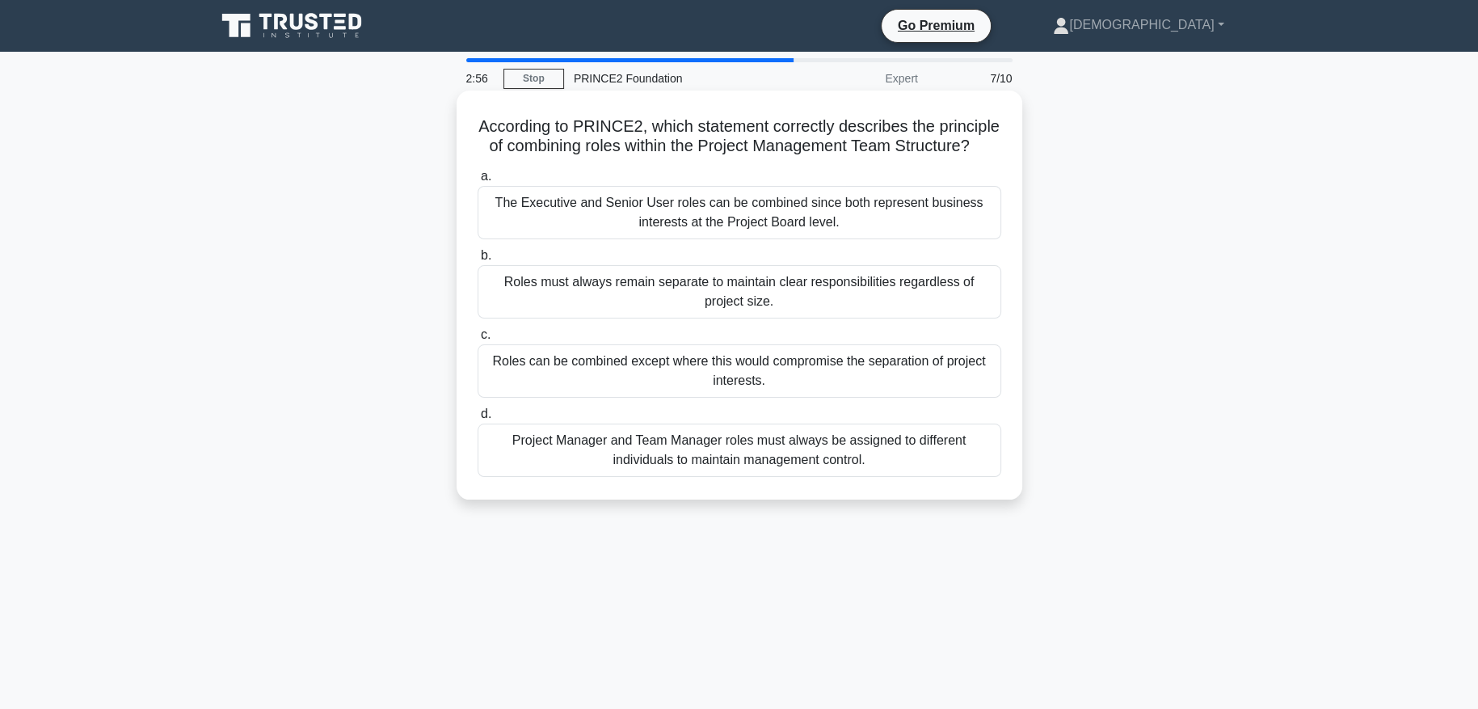
click at [722, 226] on div "The Executive and Senior User roles can be combined since both represent busine…" at bounding box center [740, 212] width 524 height 53
click at [478, 182] on input "a. The Executive and Senior User roles can be combined since both represent bus…" at bounding box center [478, 176] width 0 height 11
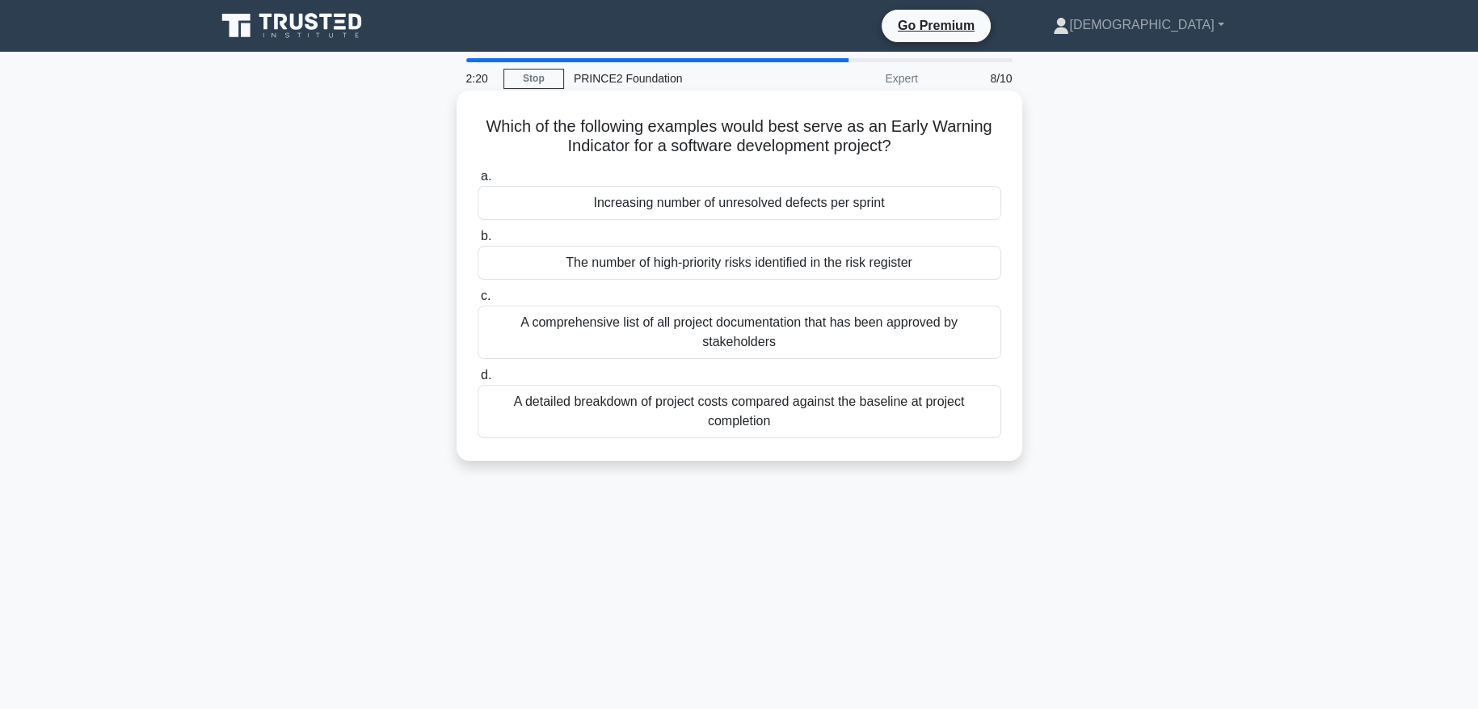
click at [899, 200] on div "Increasing number of unresolved defects per sprint" at bounding box center [740, 203] width 524 height 34
click at [478, 182] on input "a. Increasing number of unresolved defects per sprint" at bounding box center [478, 176] width 0 height 11
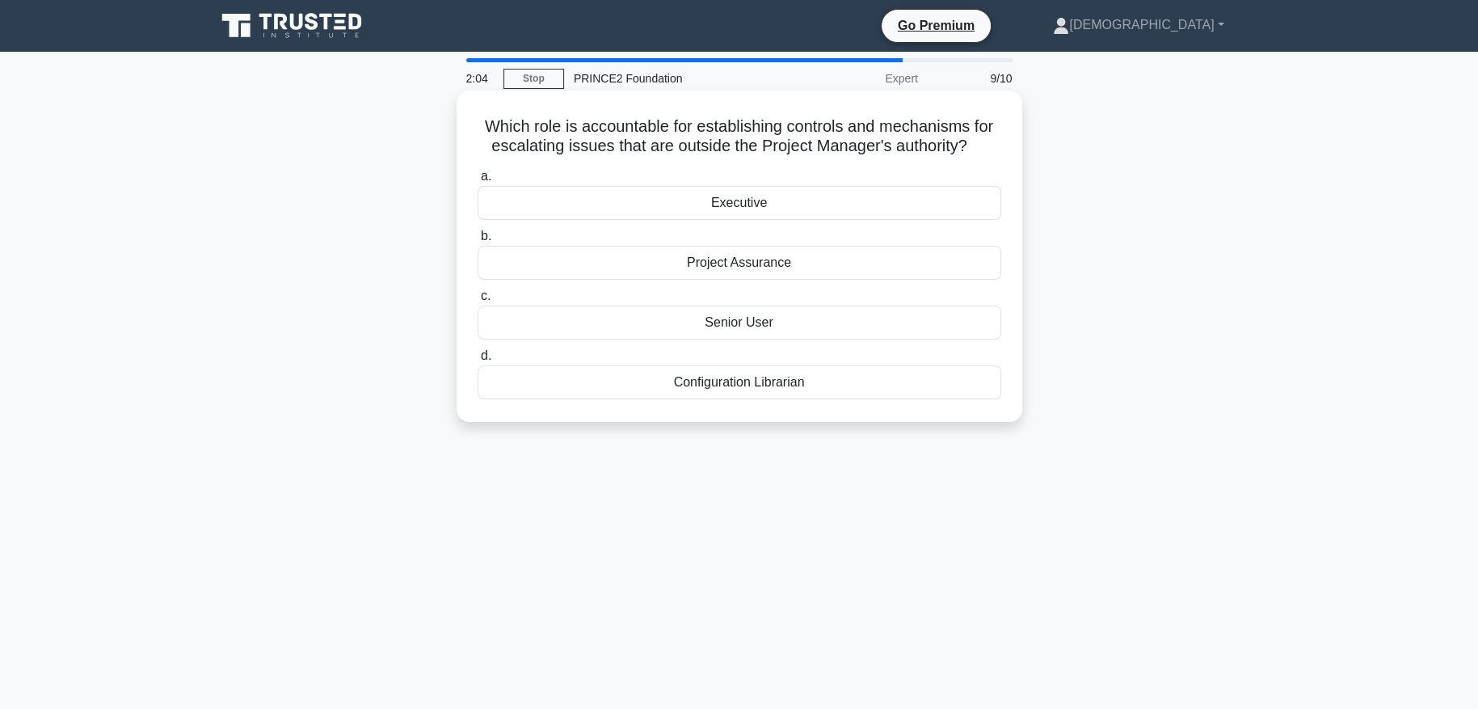
click at [762, 201] on div "Executive" at bounding box center [740, 203] width 524 height 34
click at [478, 182] on input "a. Executive" at bounding box center [478, 176] width 0 height 11
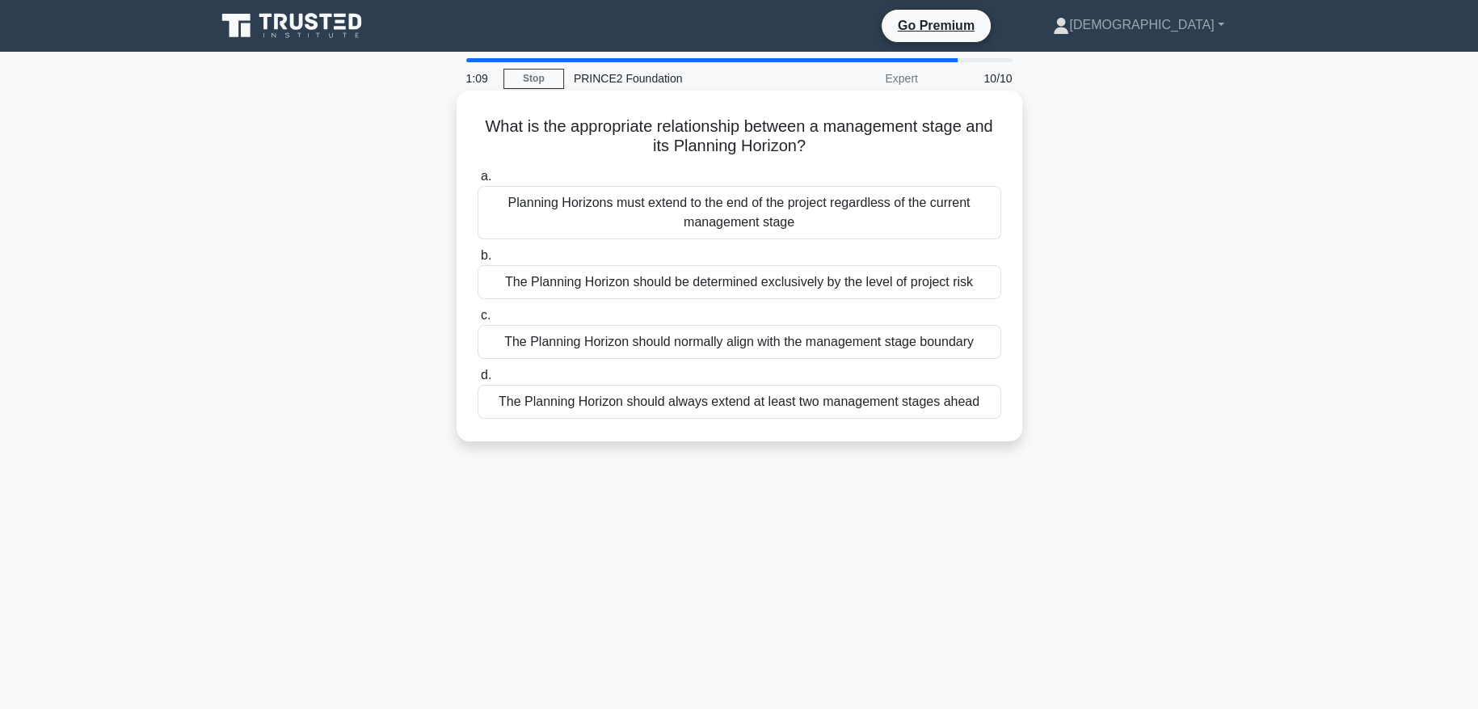
click at [749, 348] on div "The Planning Horizon should normally align with the management stage boundary" at bounding box center [740, 342] width 524 height 34
click at [478, 321] on input "c. The Planning Horizon should normally align with the management stage boundary" at bounding box center [478, 315] width 0 height 11
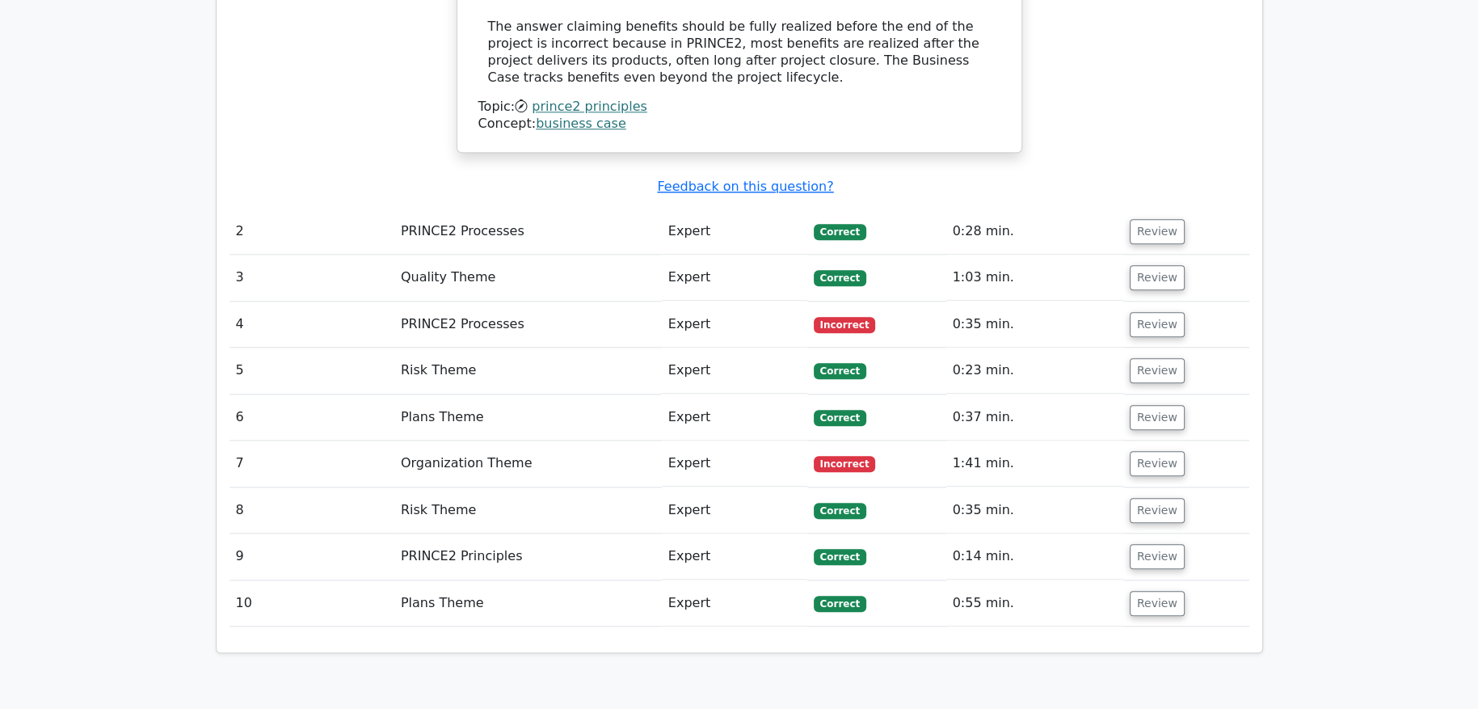
scroll to position [2100, 0]
click at [1164, 311] on button "Review" at bounding box center [1157, 323] width 55 height 25
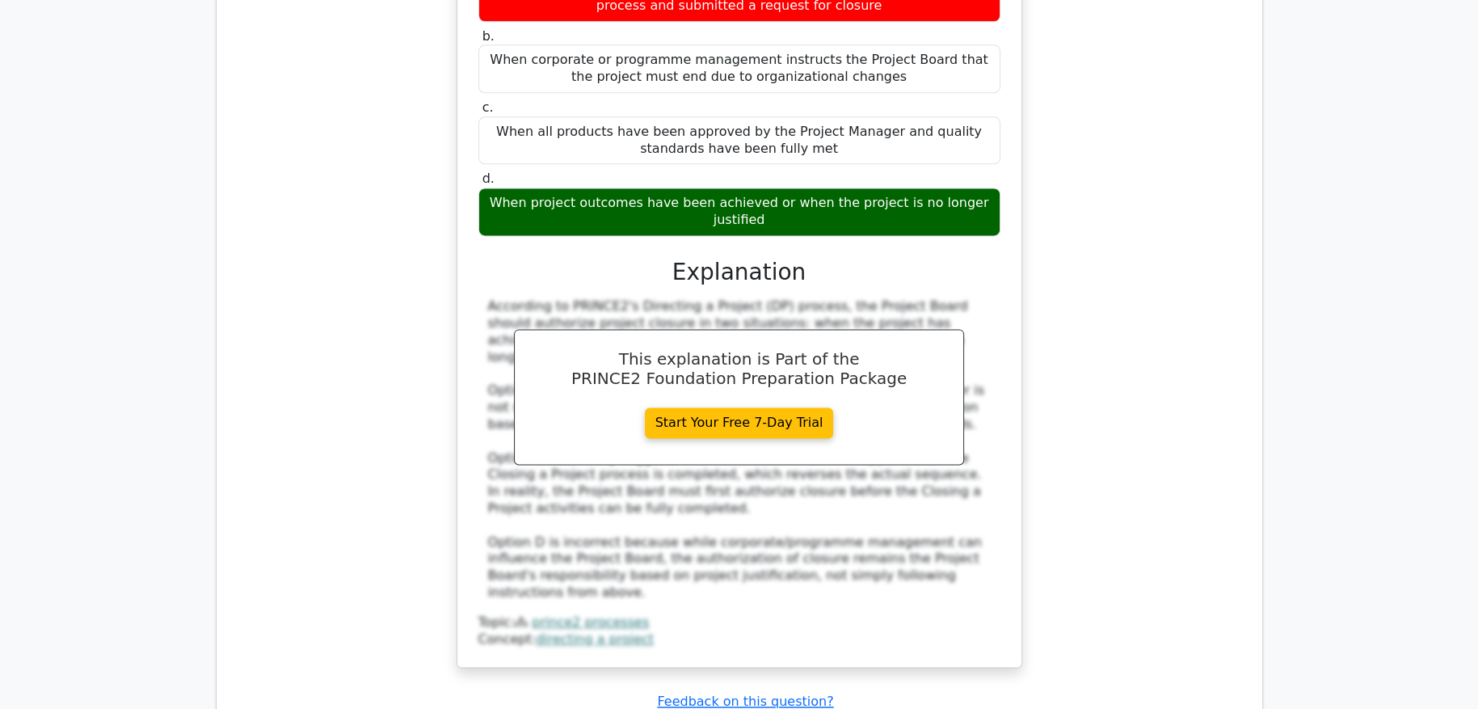
scroll to position [2828, 0]
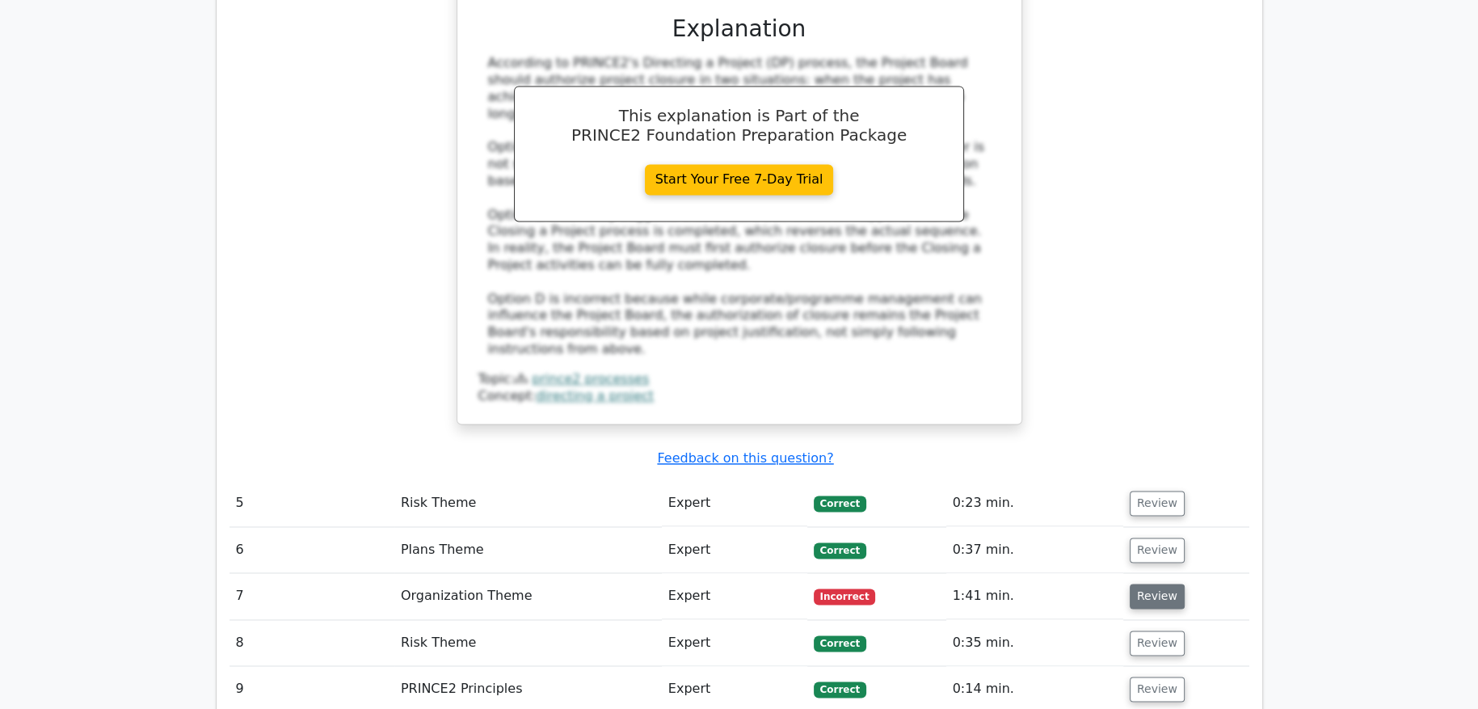
click at [1165, 583] on button "Review" at bounding box center [1157, 595] width 55 height 25
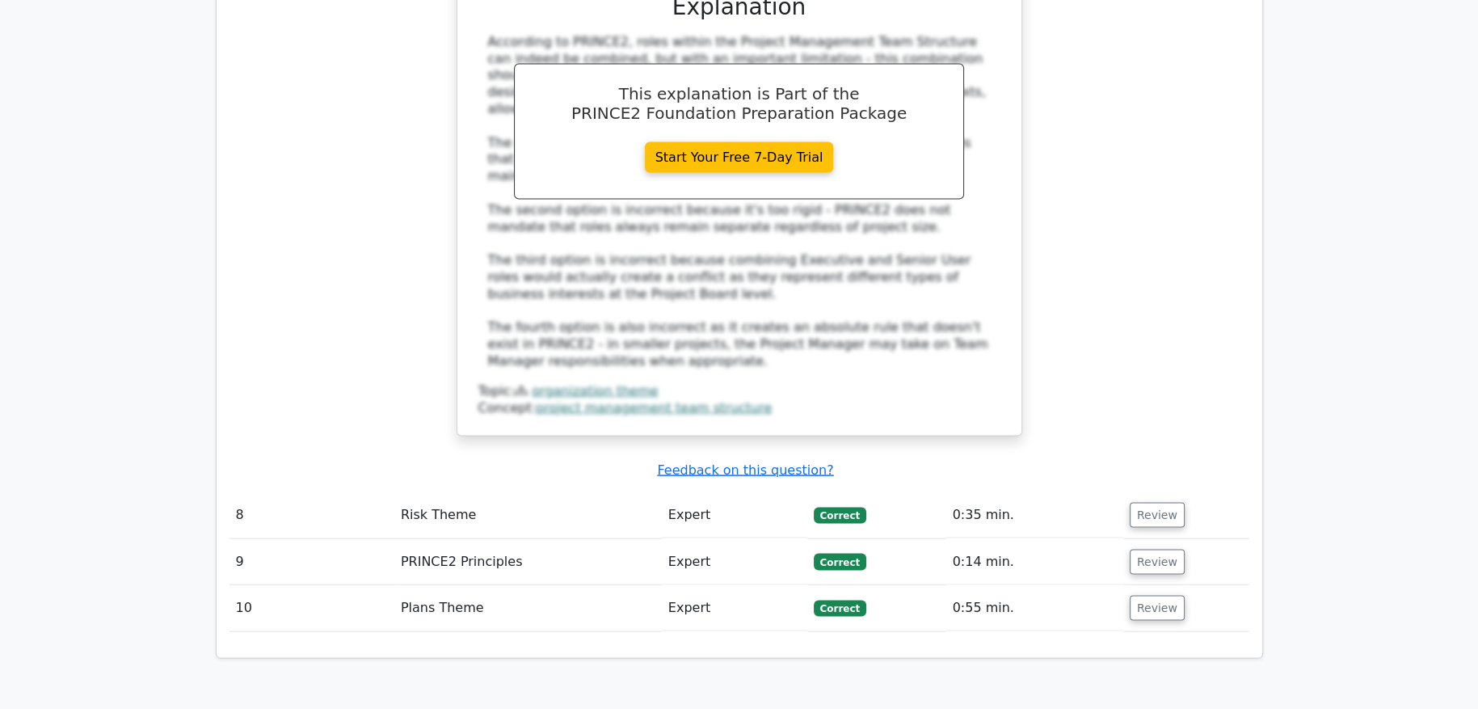
scroll to position [3959, 0]
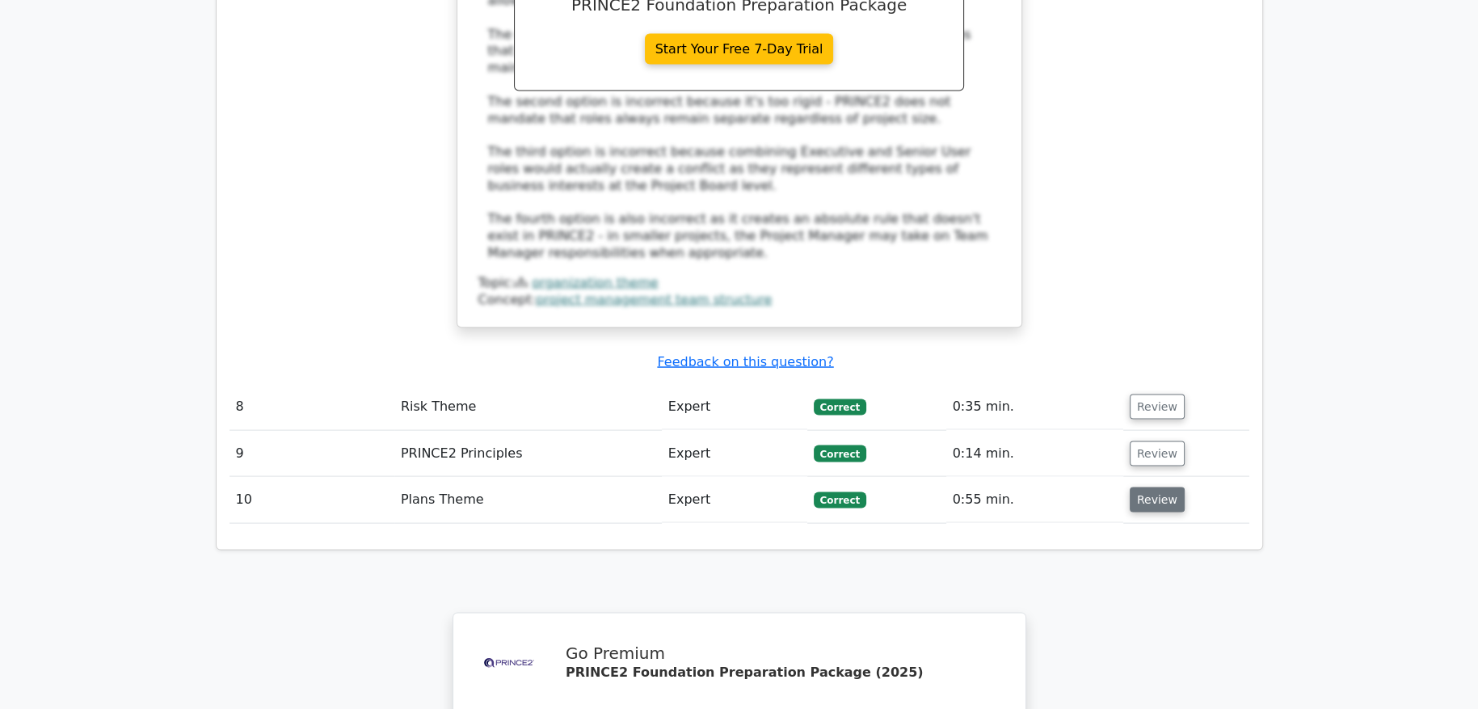
click at [1163, 487] on button "Review" at bounding box center [1157, 499] width 55 height 25
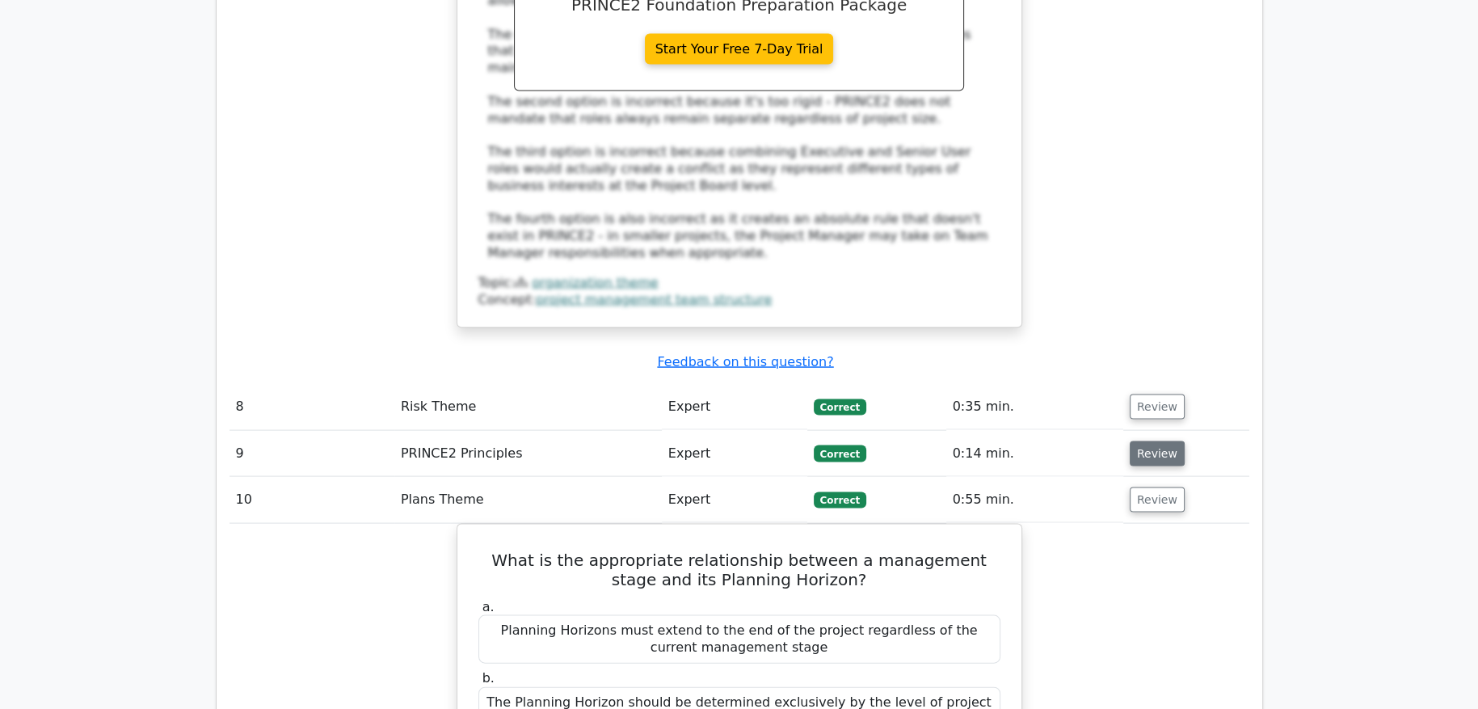
click at [1156, 441] on button "Review" at bounding box center [1157, 453] width 55 height 25
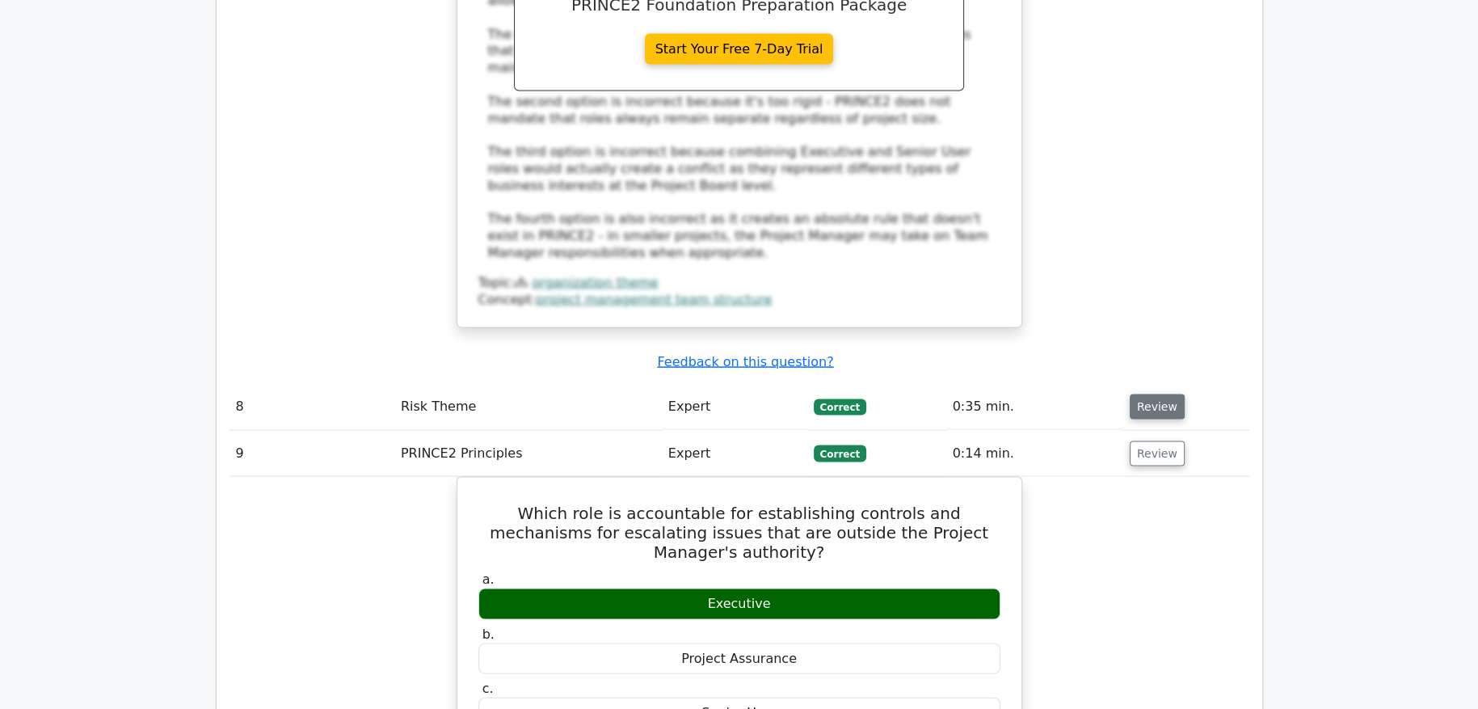
click at [1148, 394] on button "Review" at bounding box center [1157, 406] width 55 height 25
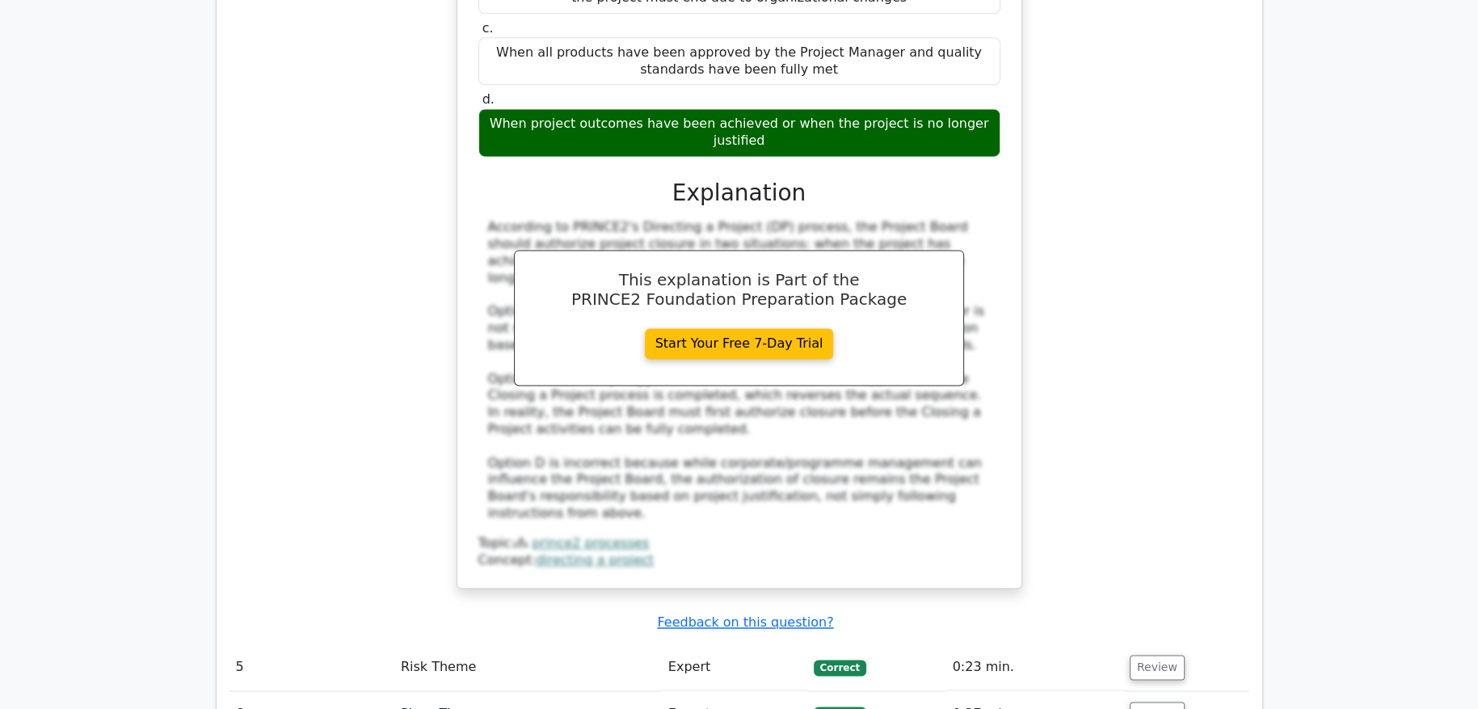
scroll to position [2828, 0]
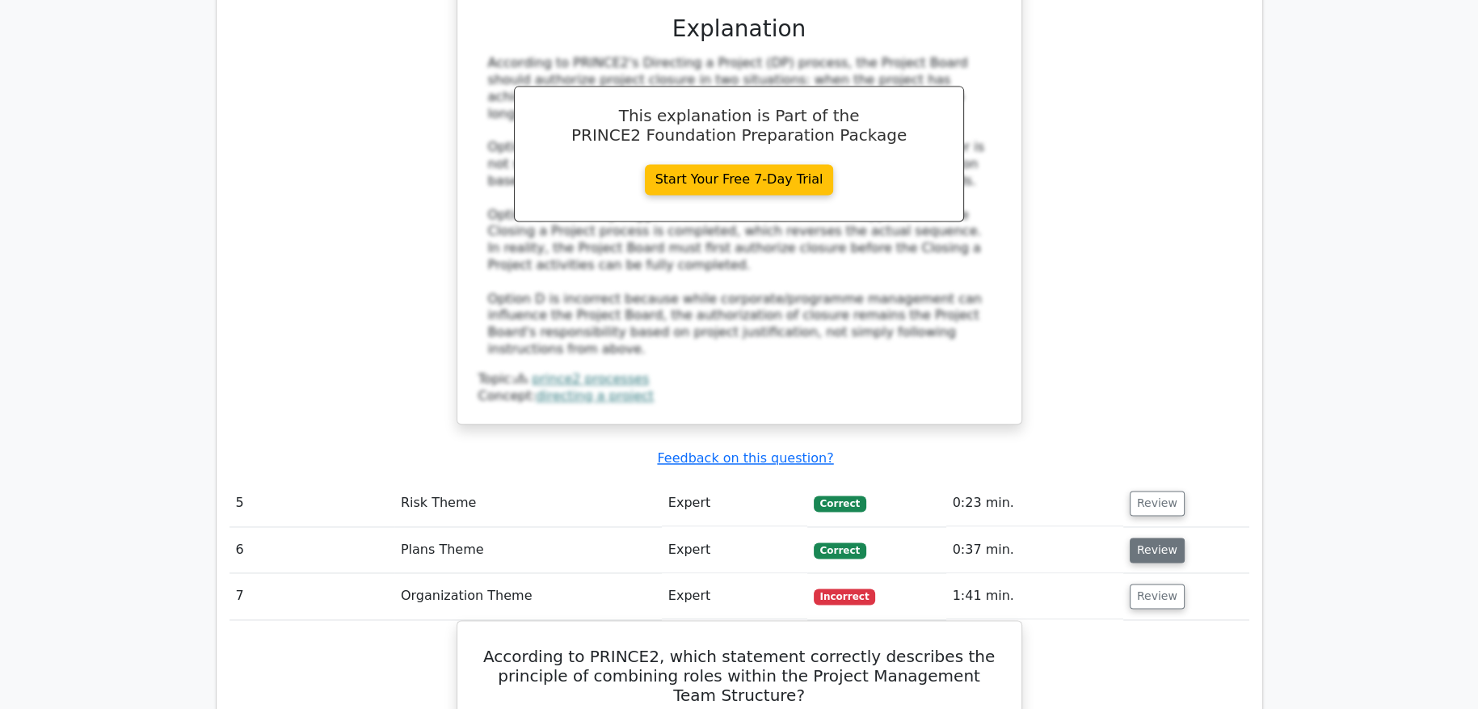
click at [1150, 537] on button "Review" at bounding box center [1157, 549] width 55 height 25
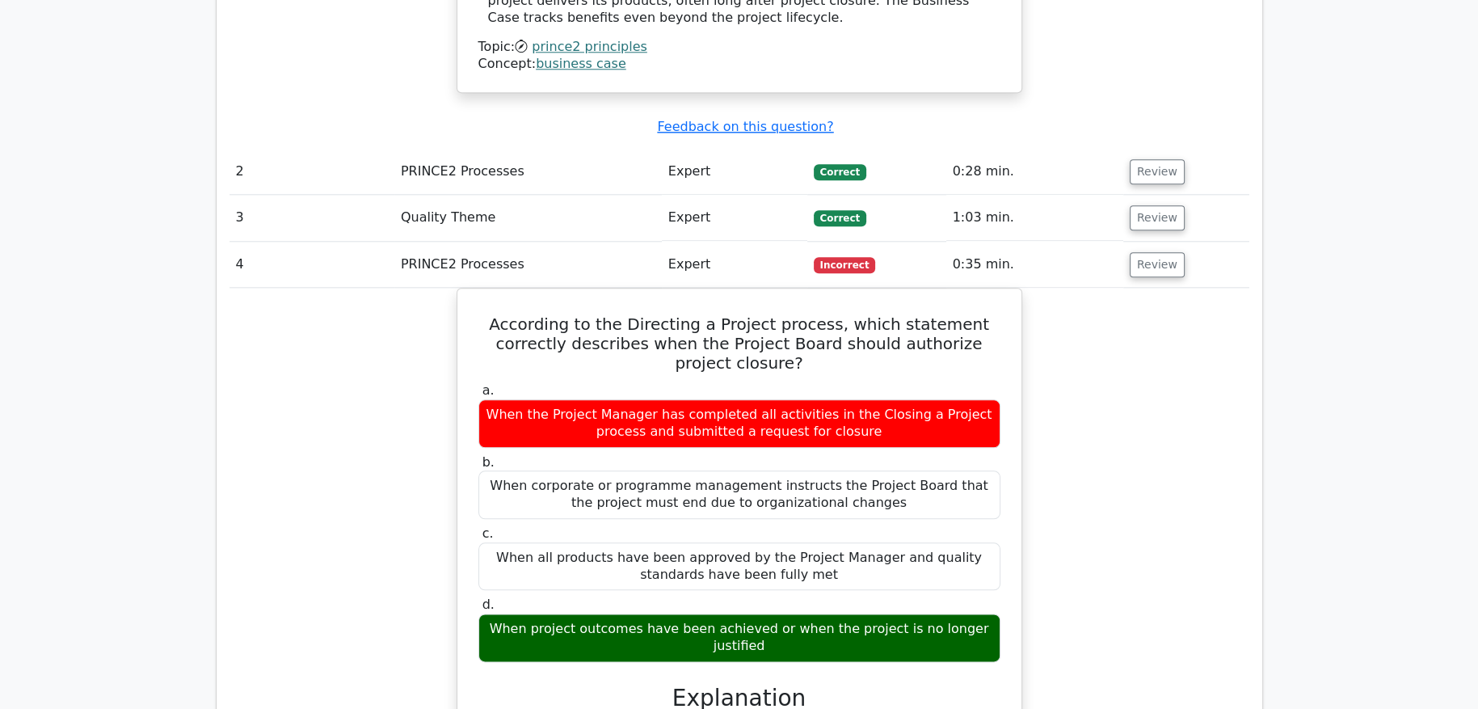
scroll to position [2019, 0]
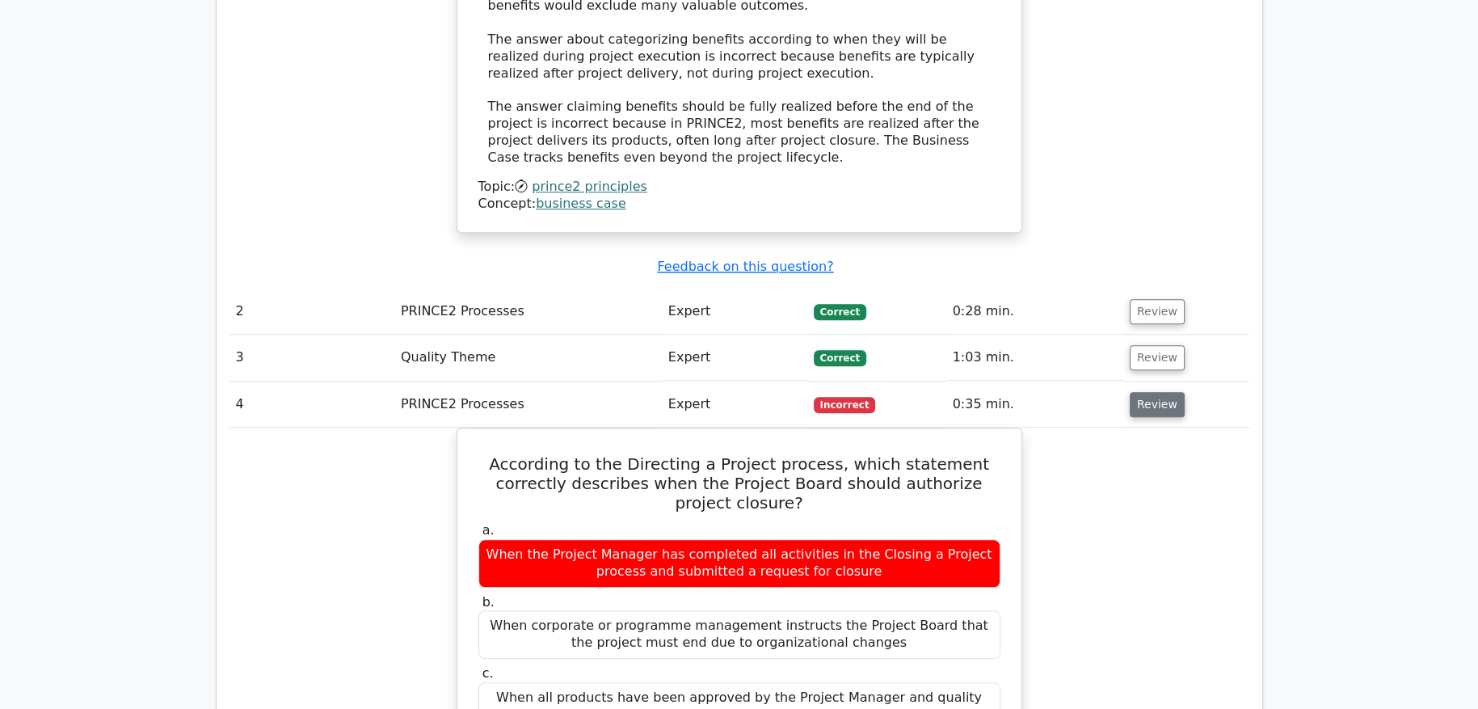
click at [1143, 392] on button "Review" at bounding box center [1157, 404] width 55 height 25
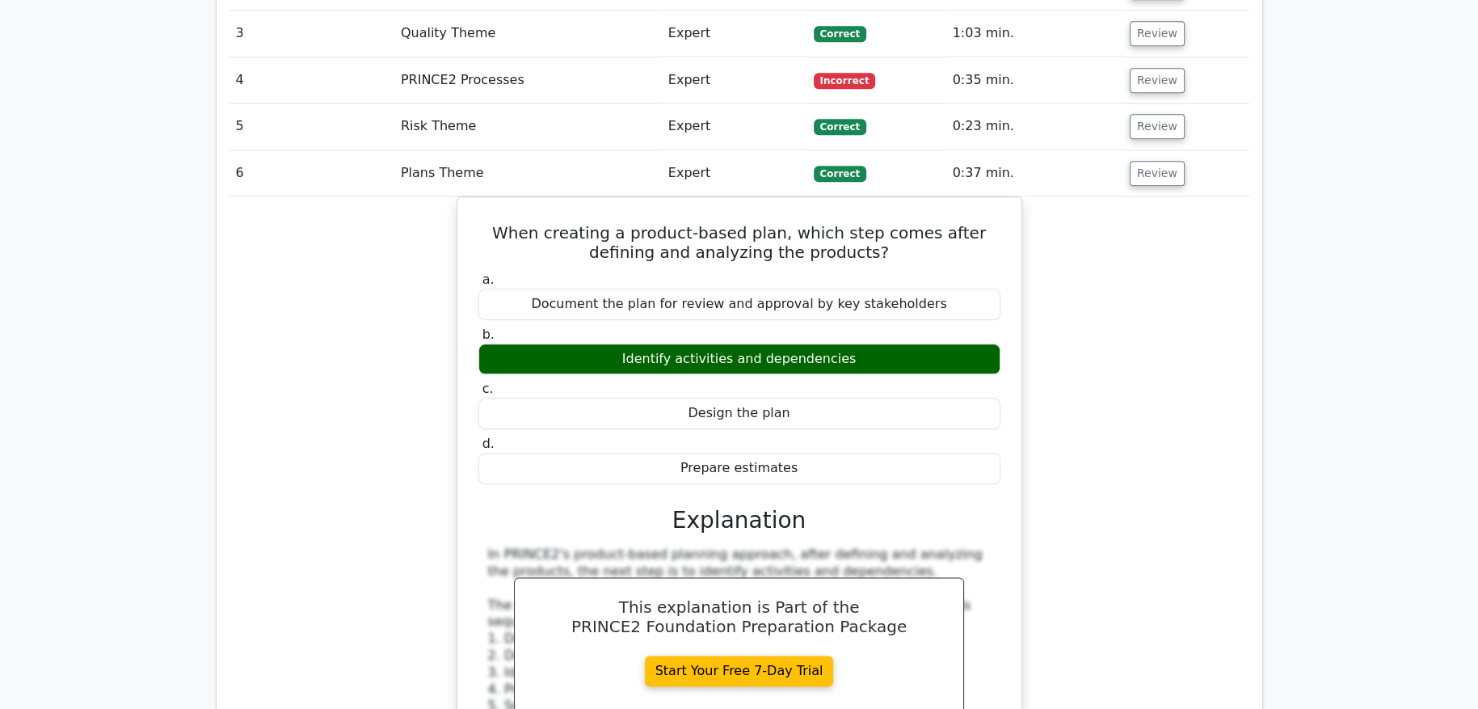
scroll to position [2100, 0]
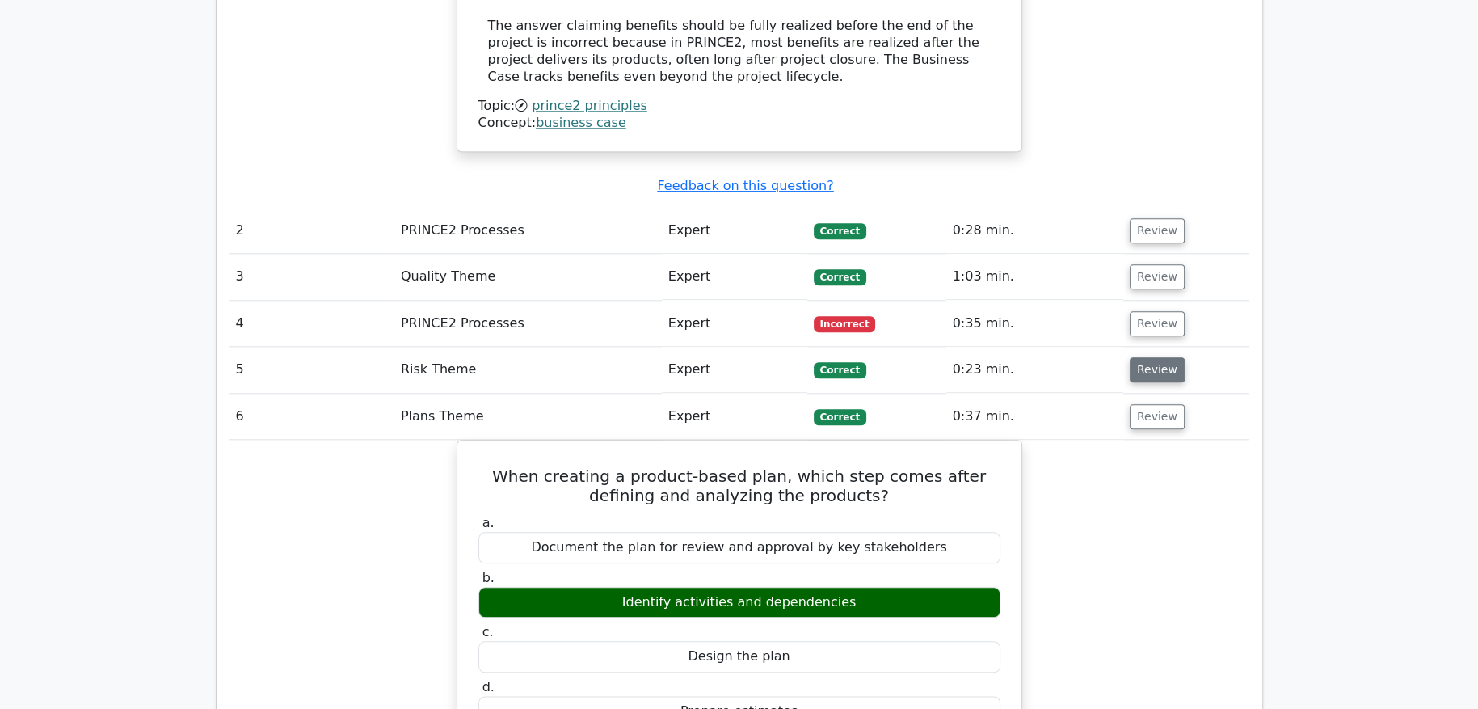
click at [1151, 357] on button "Review" at bounding box center [1157, 369] width 55 height 25
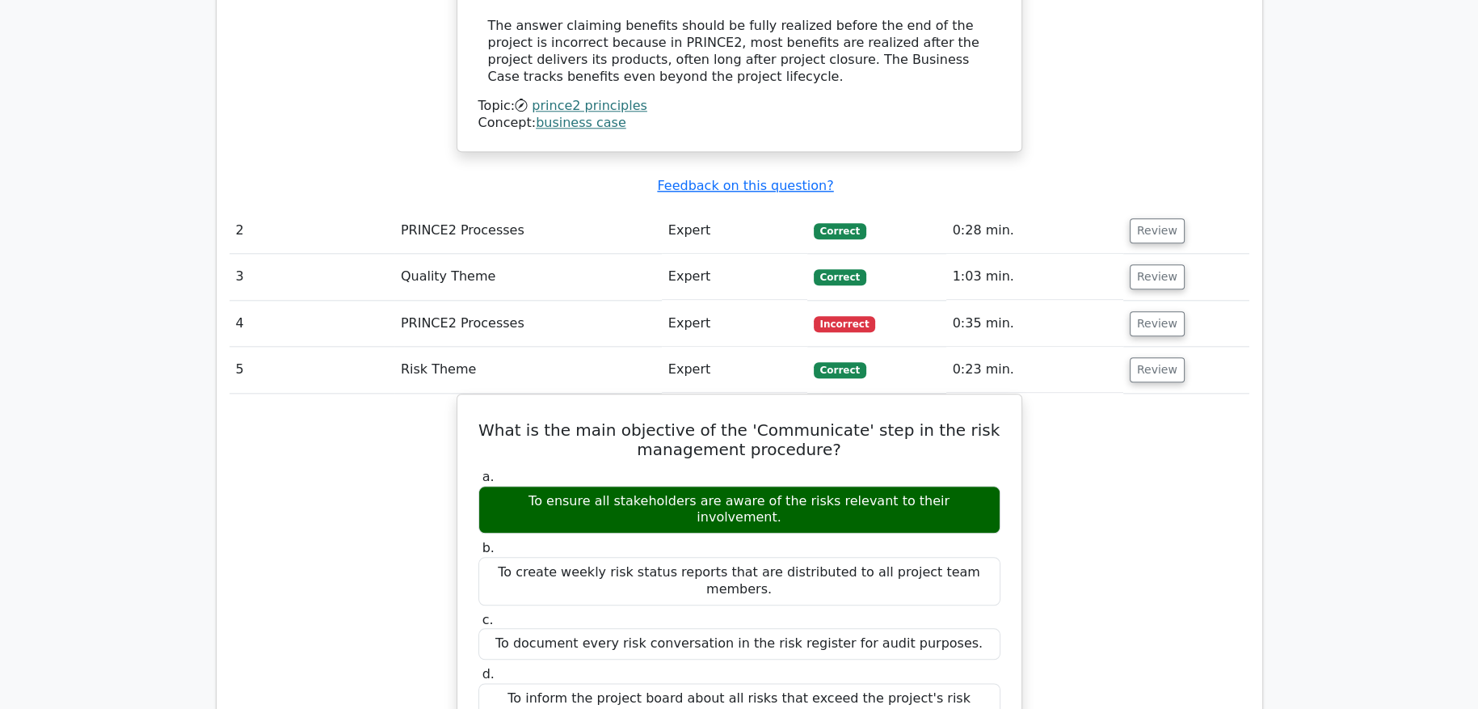
scroll to position [2019, 0]
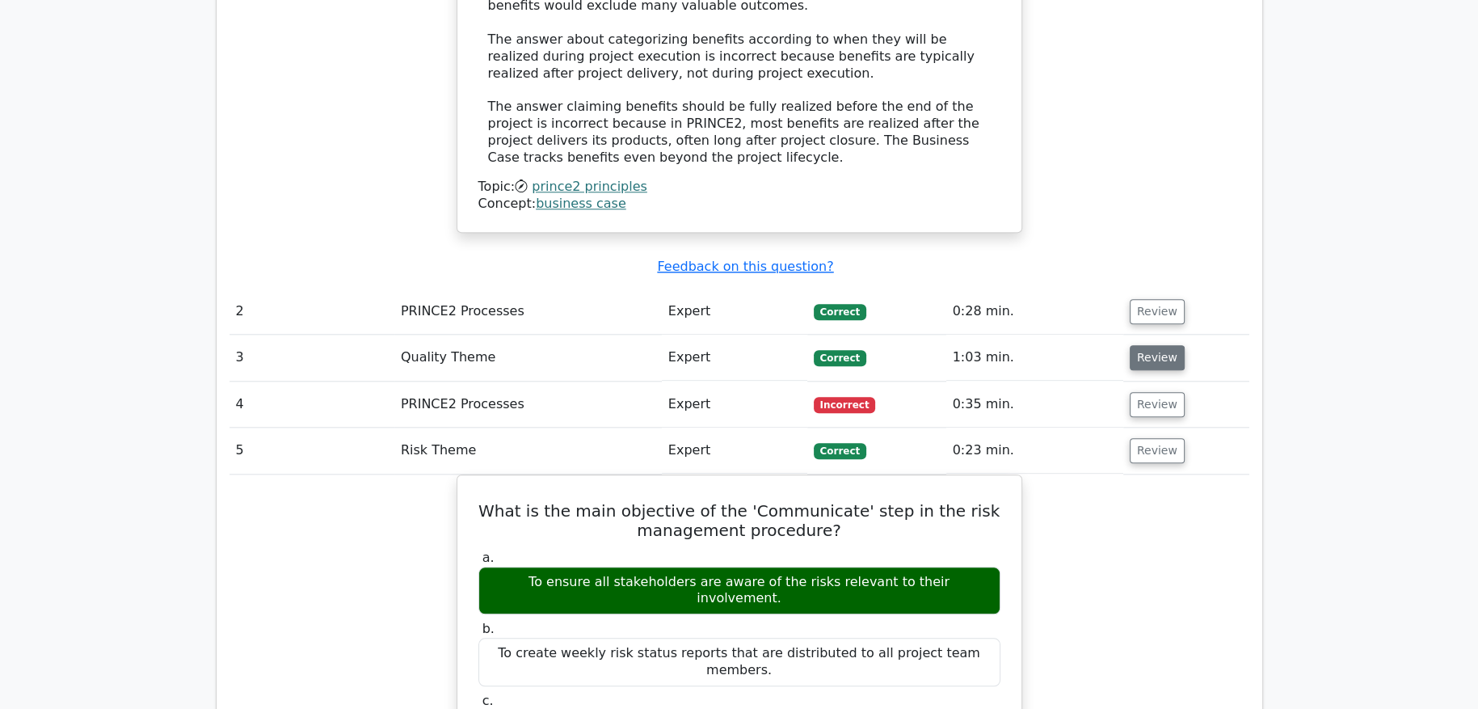
click at [1160, 345] on button "Review" at bounding box center [1157, 357] width 55 height 25
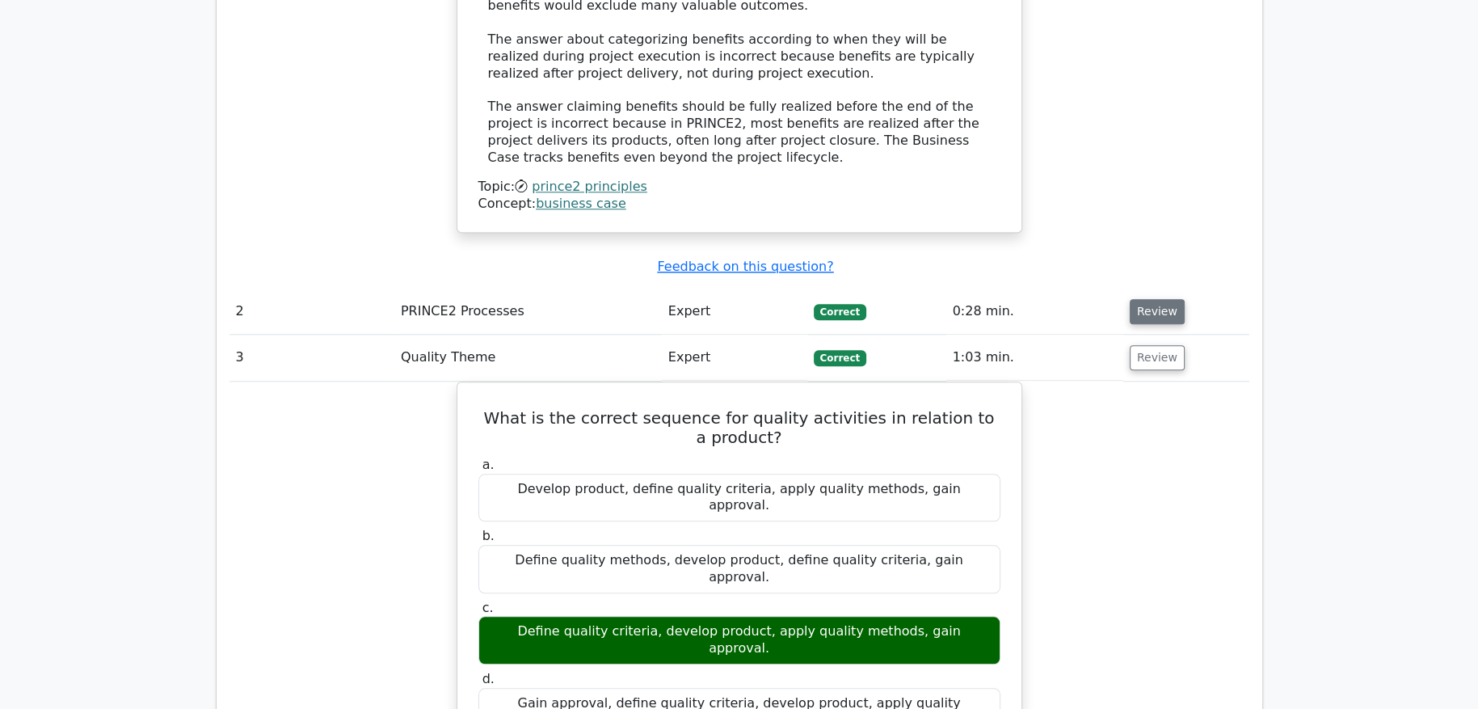
click at [1142, 299] on button "Review" at bounding box center [1157, 311] width 55 height 25
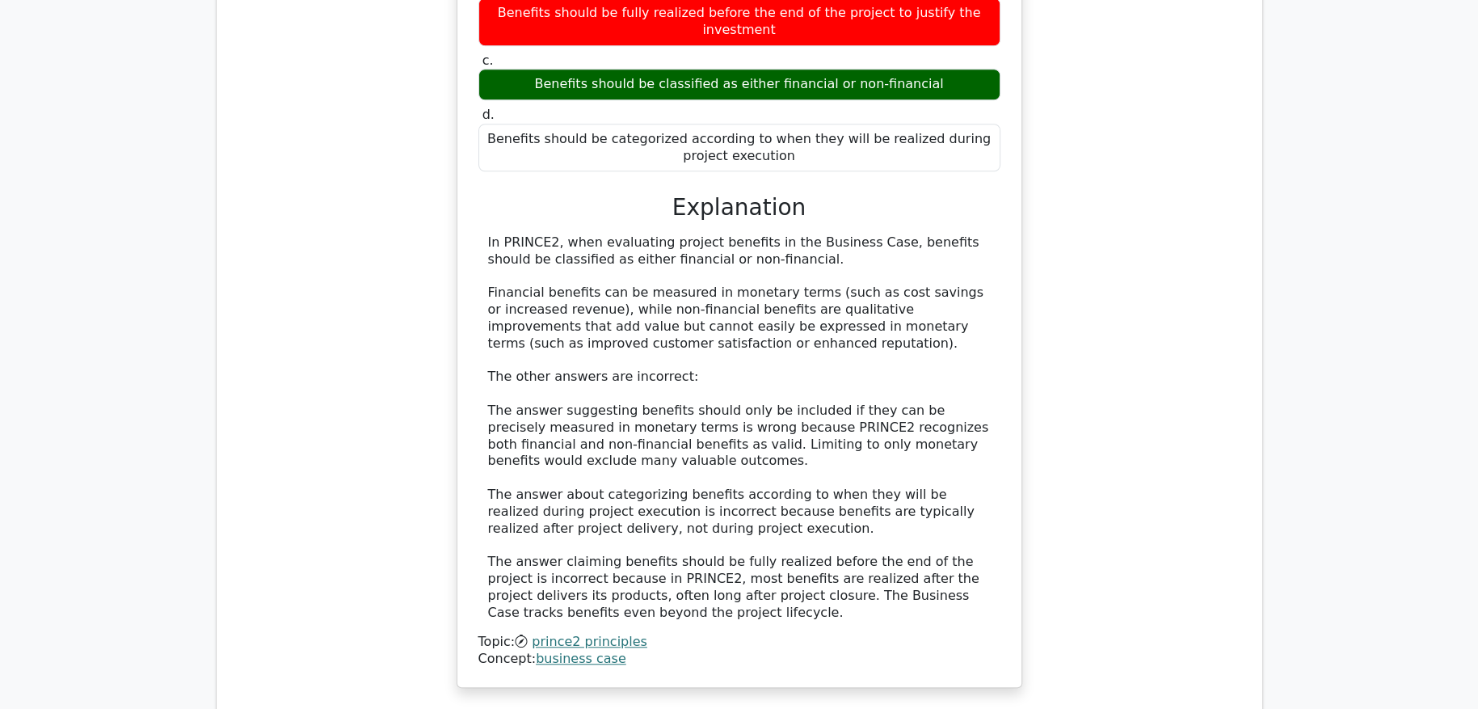
scroll to position [1535, 0]
